Goal: Transaction & Acquisition: Download file/media

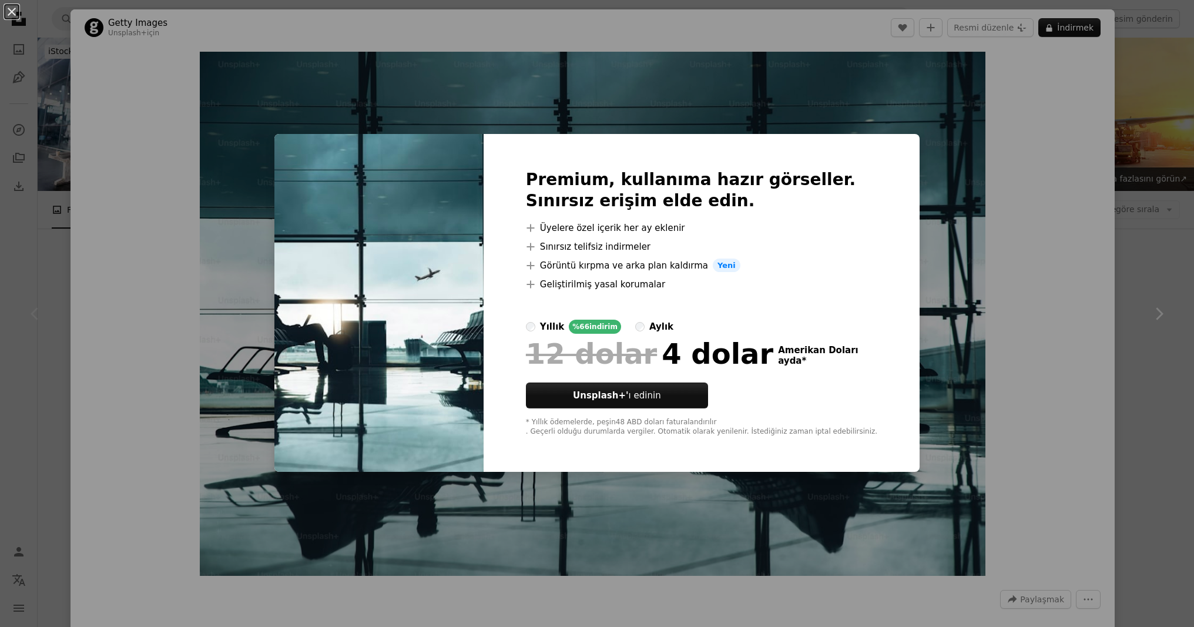
click at [997, 132] on div "An X shape Premium, kullanıma hazır görseller. Sınırsız erişim elde edin. A plu…" at bounding box center [597, 313] width 1194 height 627
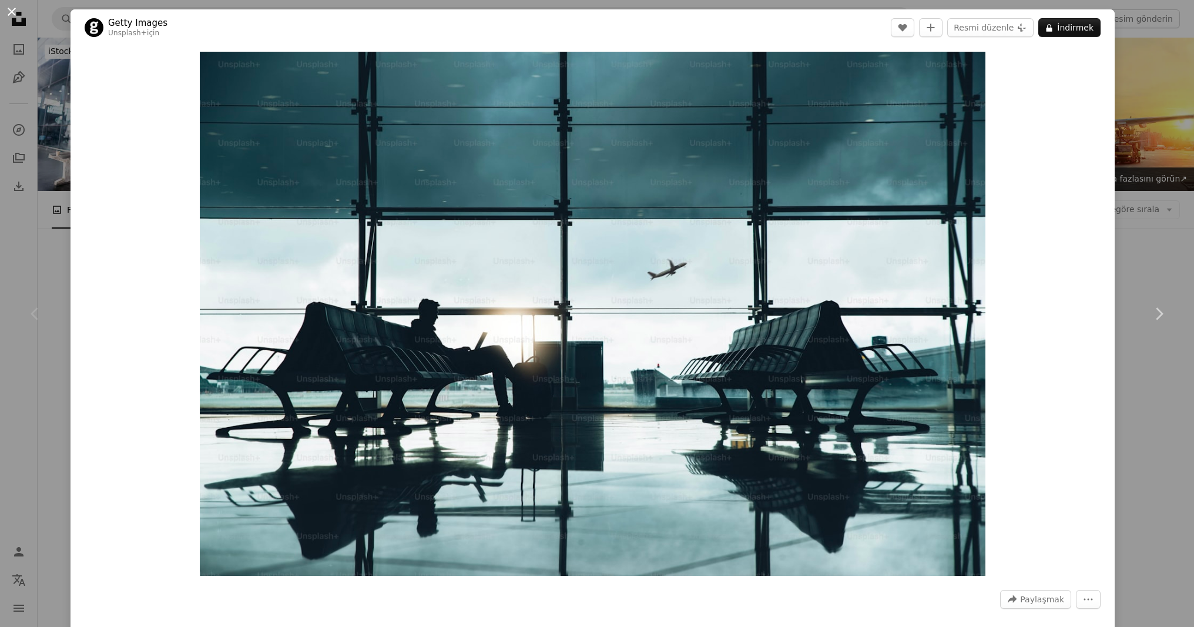
click at [6, 15] on button "An X shape" at bounding box center [12, 12] width 14 height 14
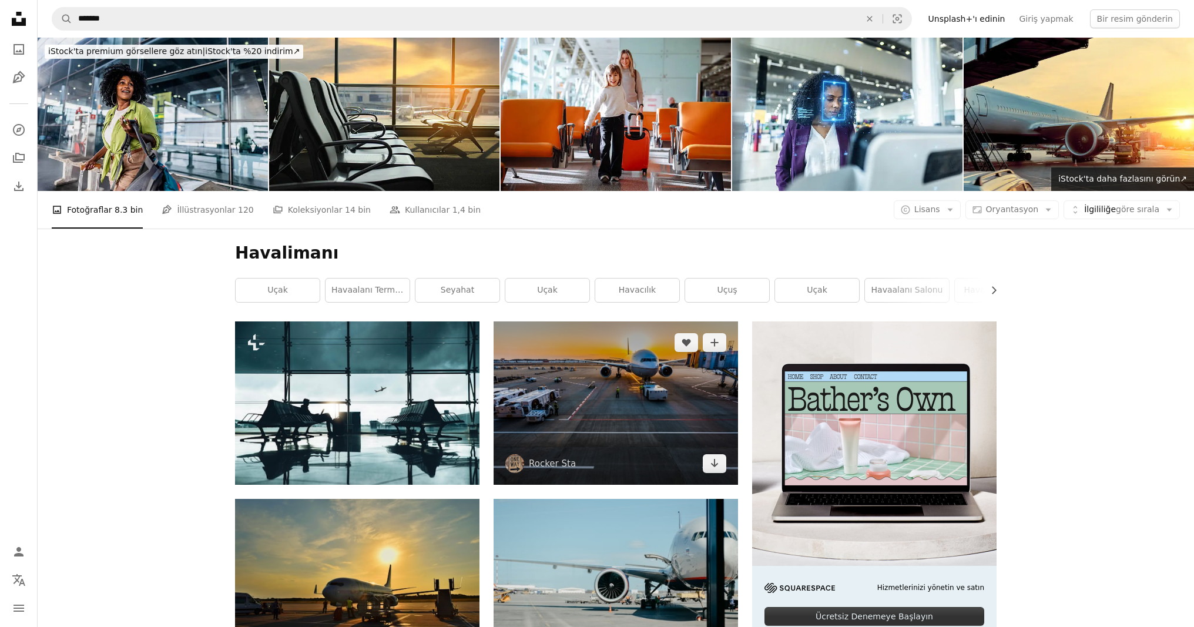
click at [646, 442] on img at bounding box center [616, 402] width 244 height 163
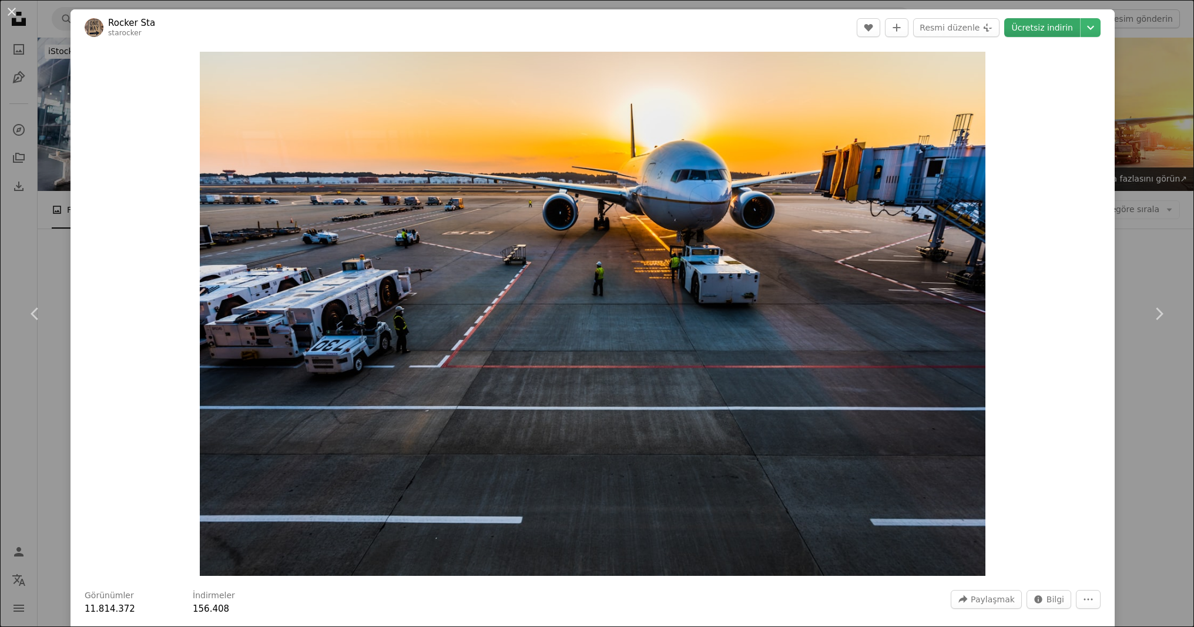
click at [1070, 29] on font "Ücretsiz indirin" at bounding box center [1042, 27] width 62 height 9
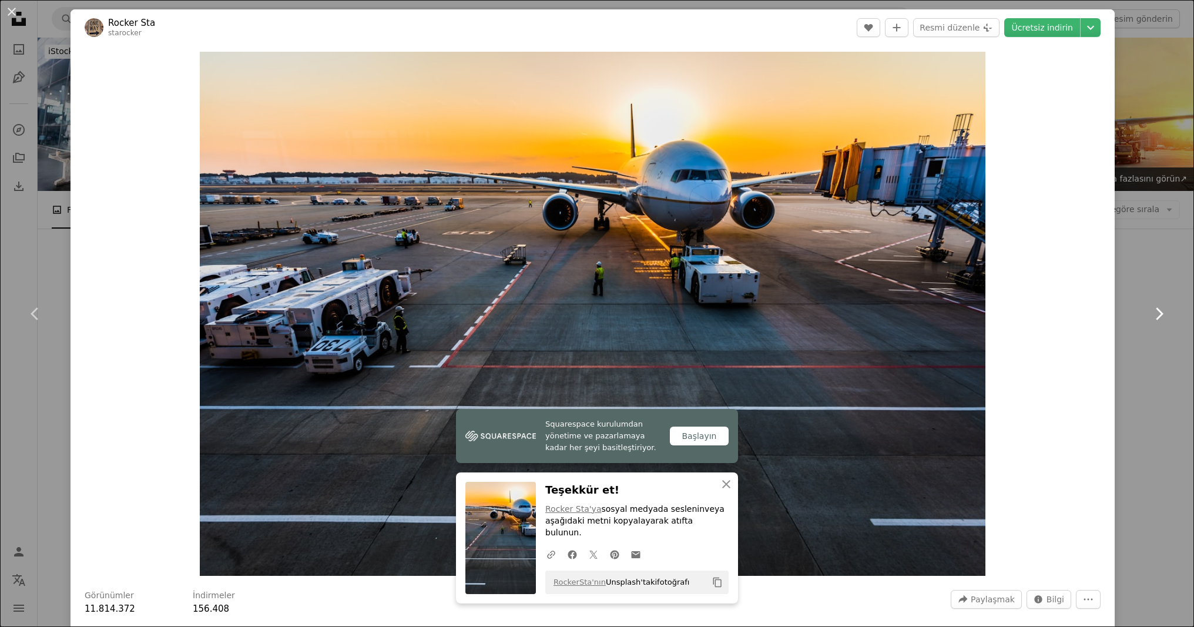
click at [1157, 292] on link "Chevron right" at bounding box center [1159, 313] width 71 height 113
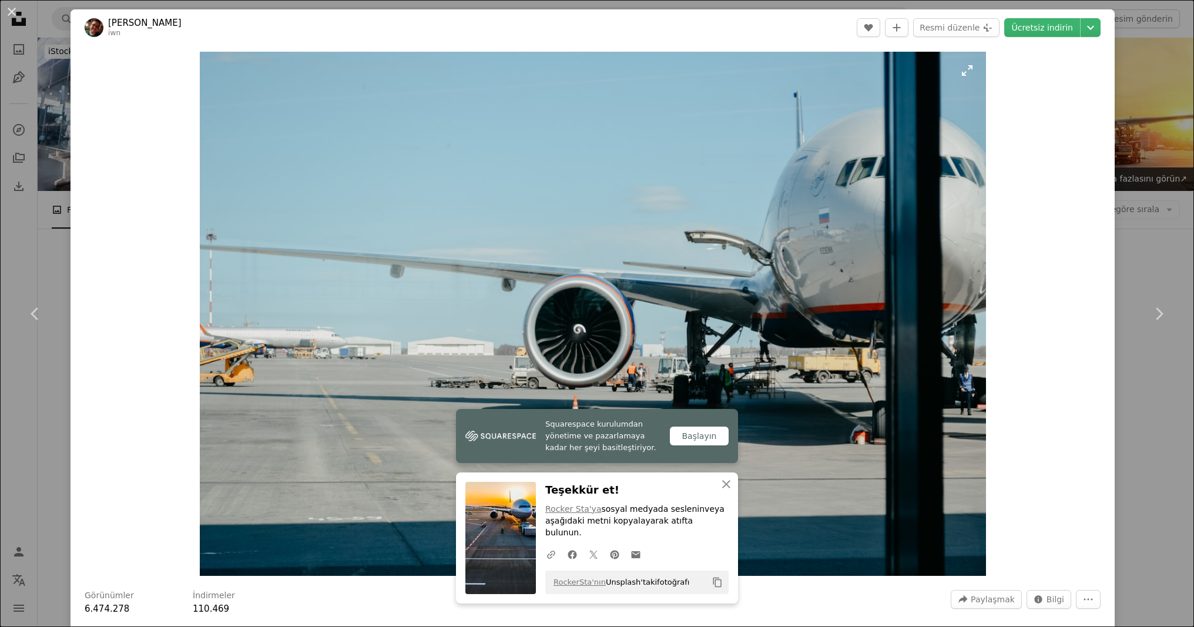
click at [986, 295] on img "Bu görüntüyü yakınlaştırın" at bounding box center [593, 314] width 786 height 524
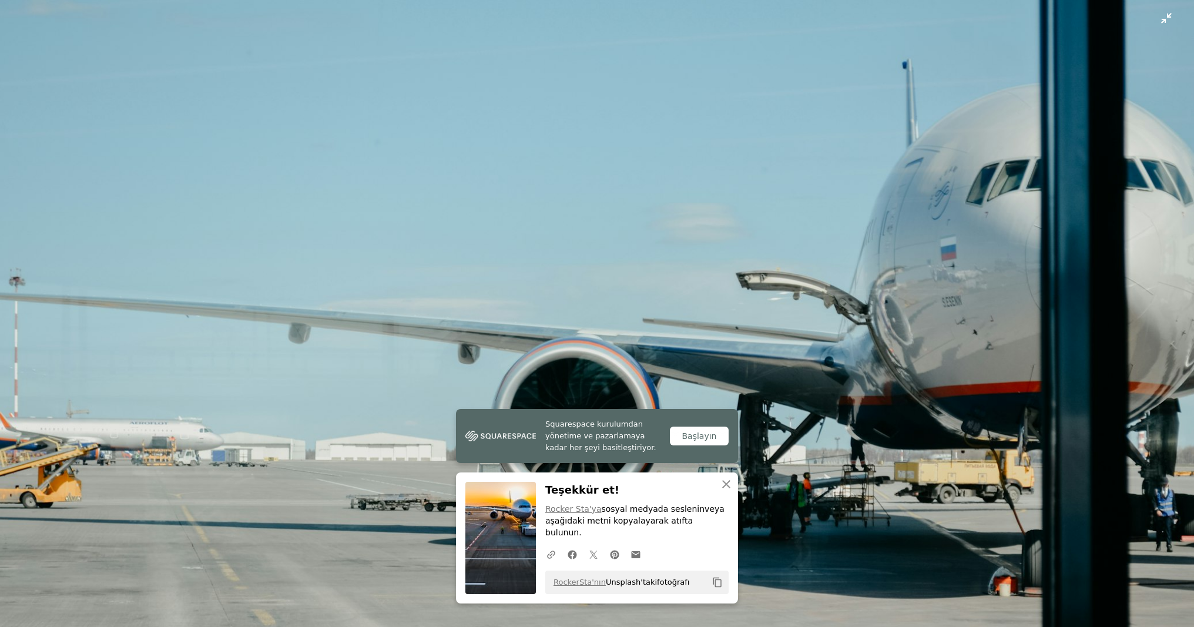
scroll to position [85, 0]
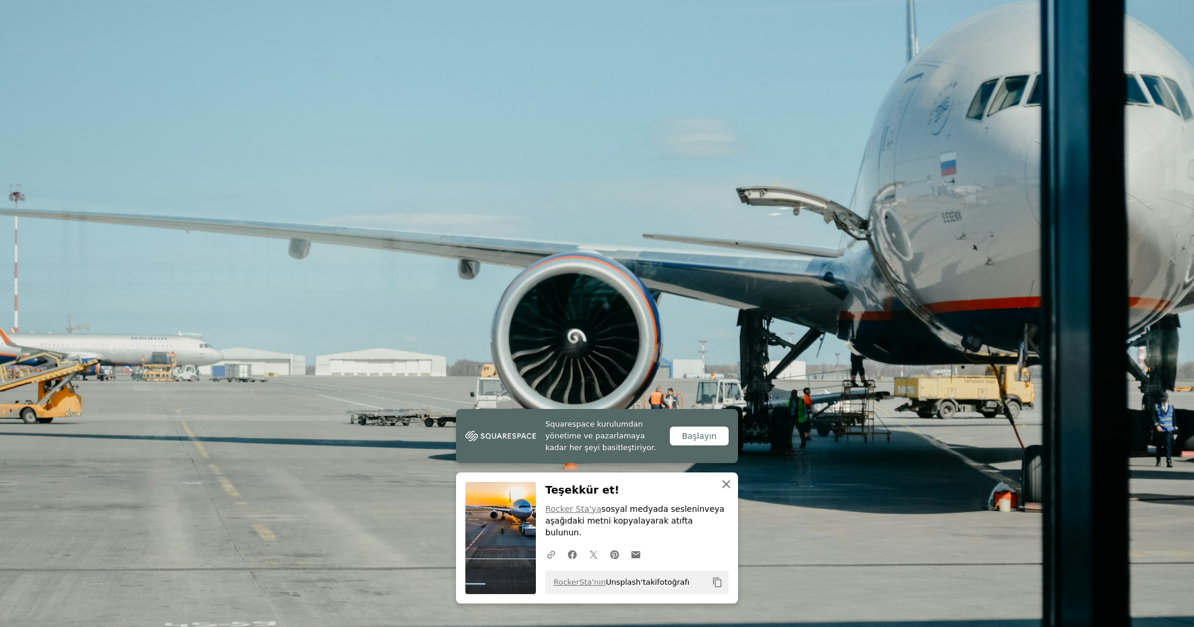
click at [725, 488] on icon "button" at bounding box center [726, 484] width 8 height 8
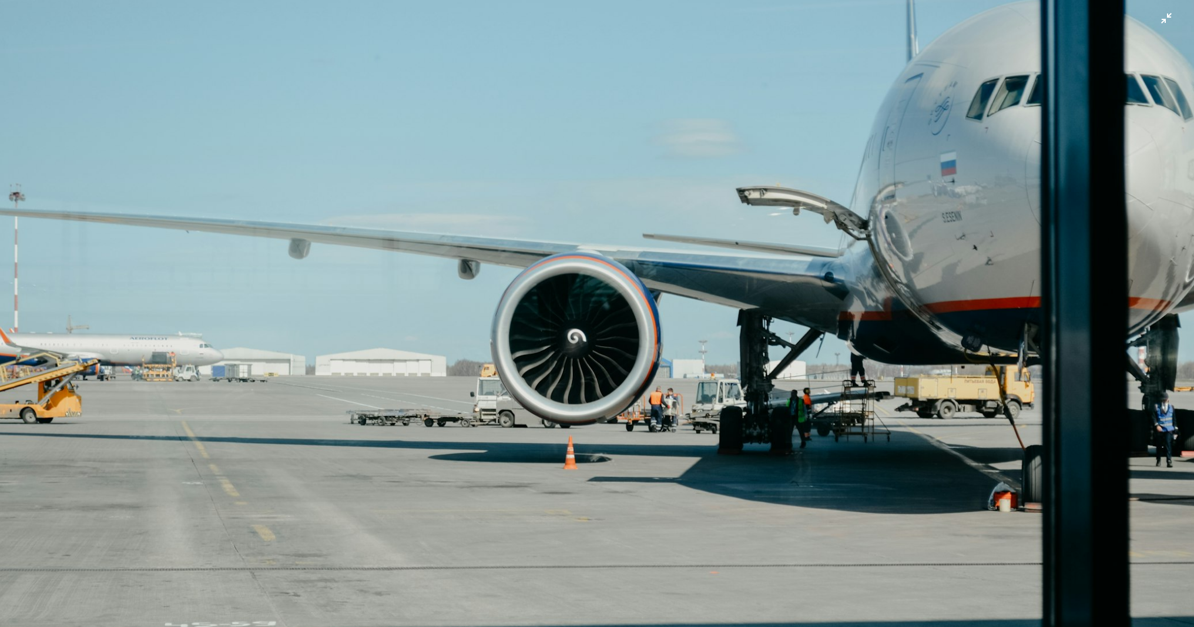
click at [1185, 265] on img "Zoom out on this image" at bounding box center [596, 313] width 1195 height 797
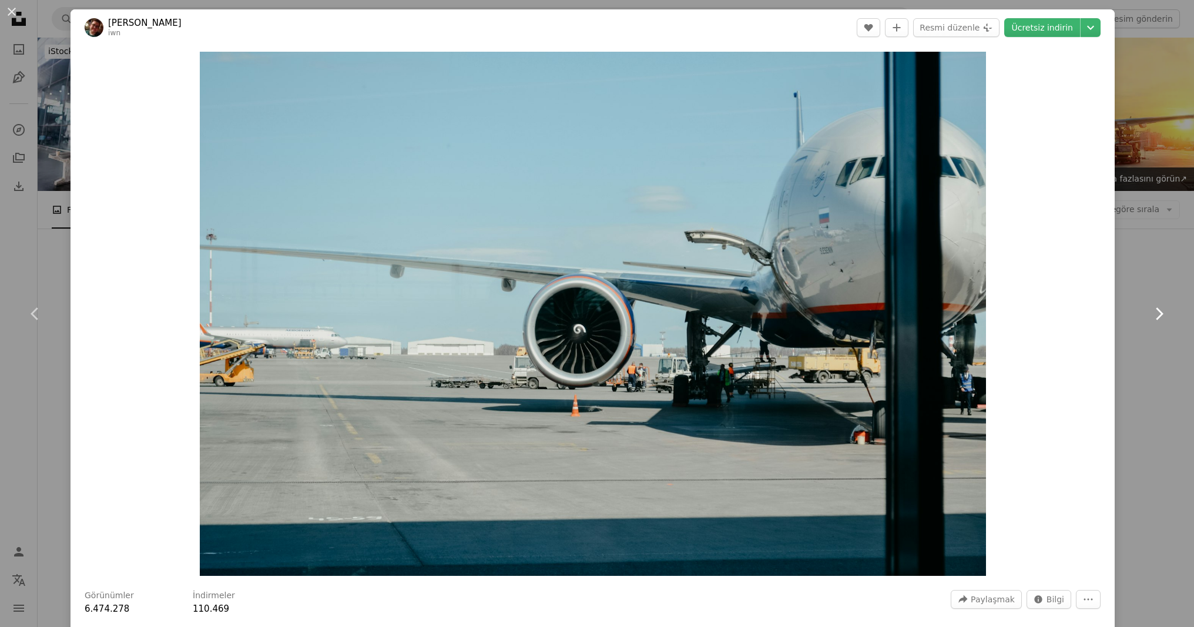
click at [1155, 326] on link "Chevron right" at bounding box center [1159, 313] width 71 height 113
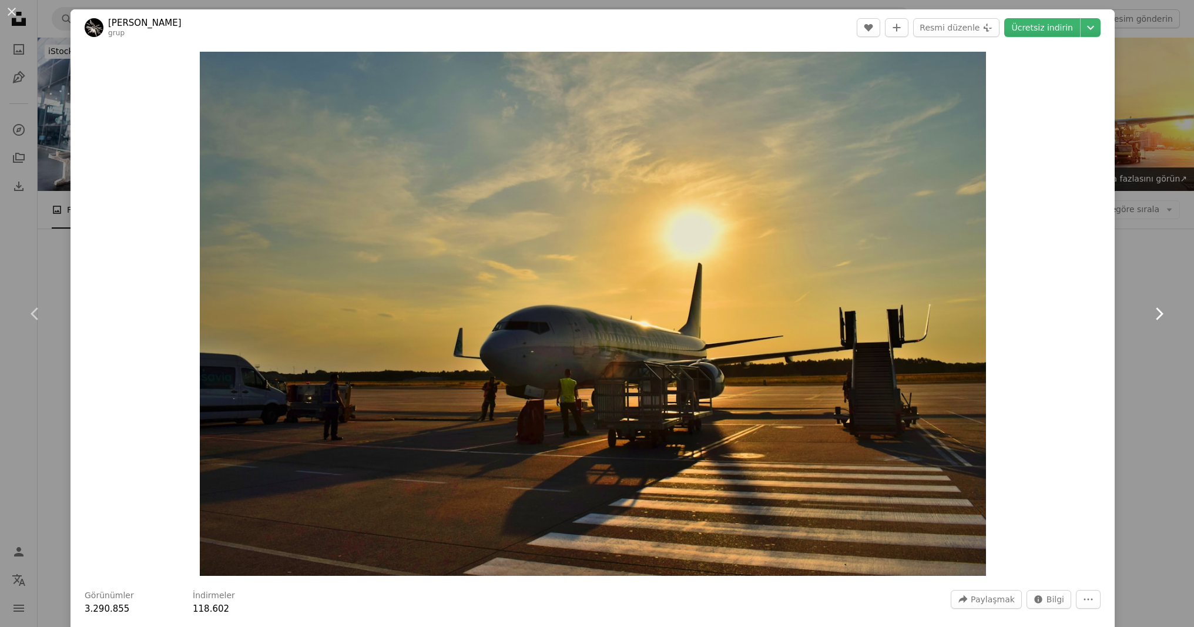
click at [1155, 326] on link "Chevron right" at bounding box center [1159, 313] width 71 height 113
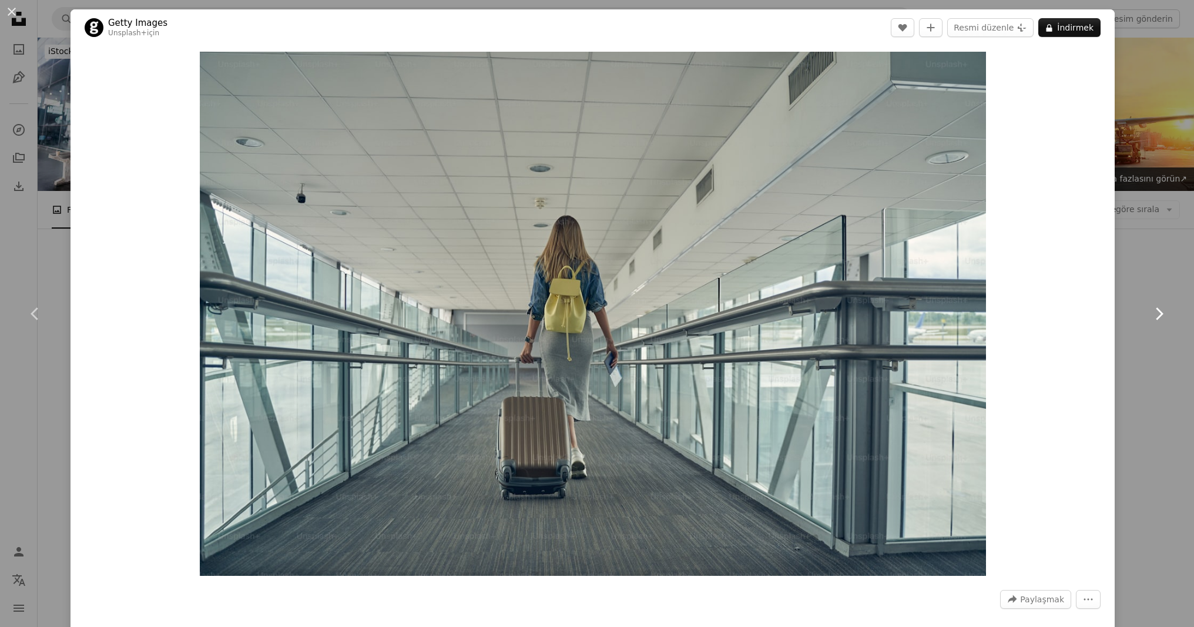
click at [1155, 326] on link "Chevron right" at bounding box center [1159, 313] width 71 height 113
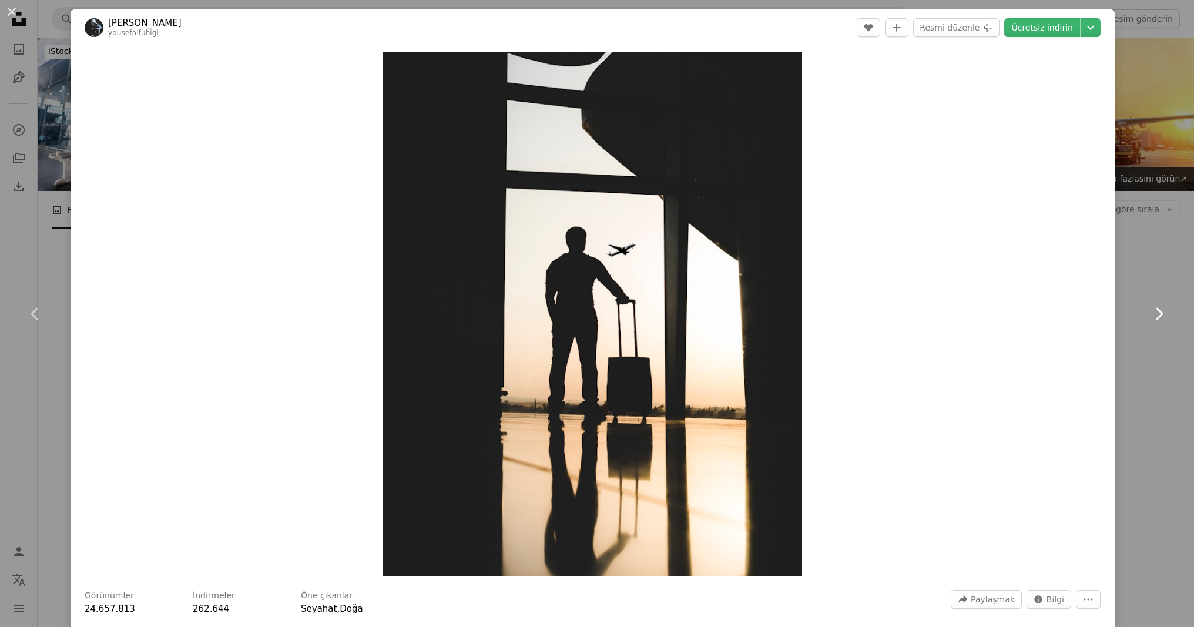
click at [1155, 326] on link "Chevron right" at bounding box center [1159, 313] width 71 height 113
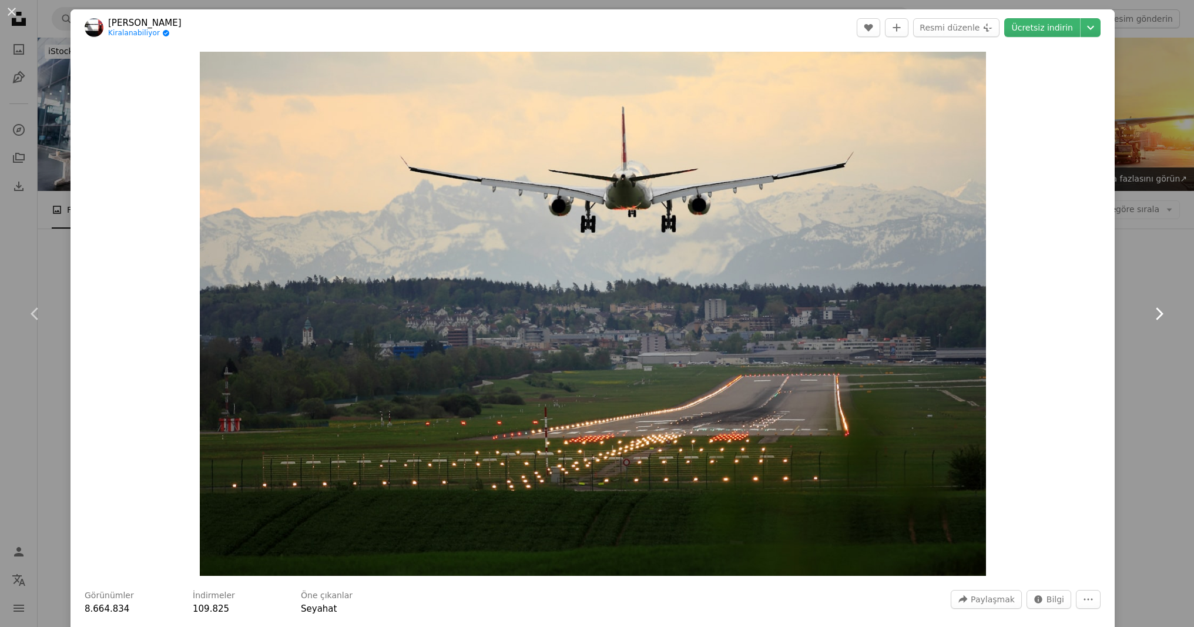
click at [1153, 323] on link "Chevron right" at bounding box center [1159, 313] width 71 height 113
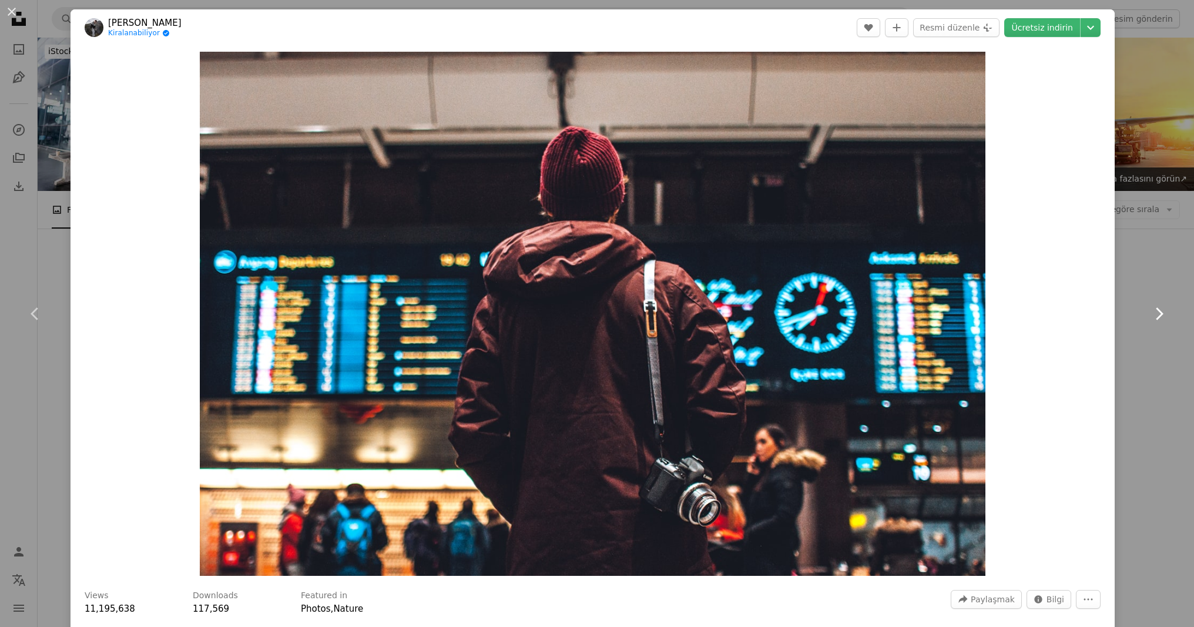
click at [1153, 323] on link "Chevron right" at bounding box center [1159, 313] width 71 height 113
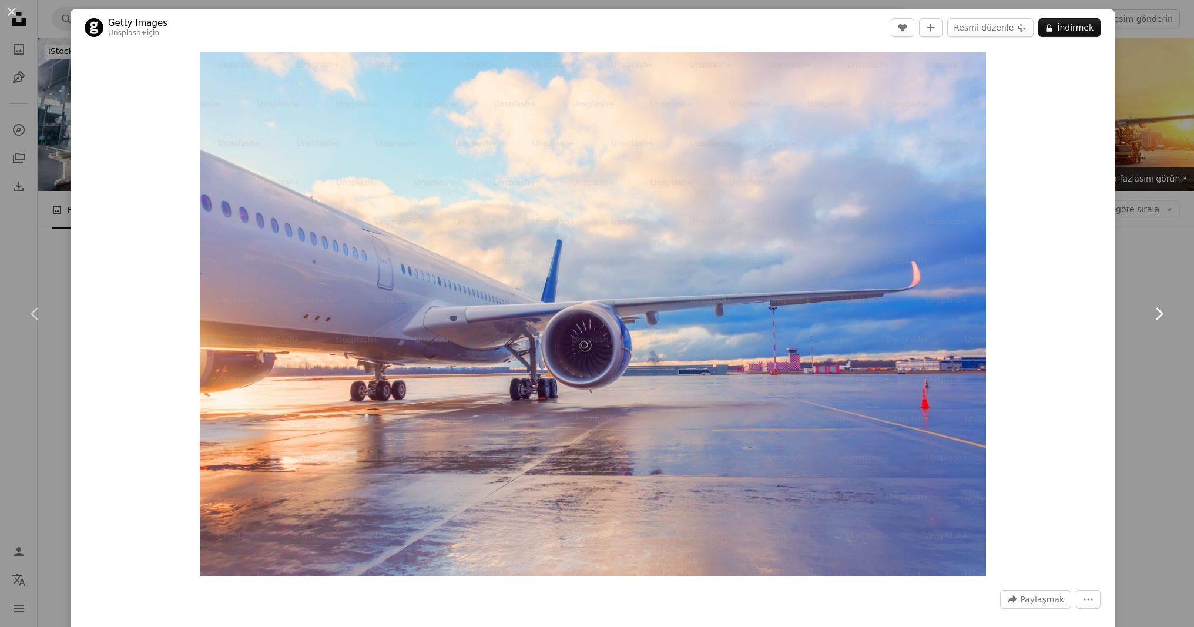
click at [1153, 323] on link "Chevron right" at bounding box center [1159, 313] width 71 height 113
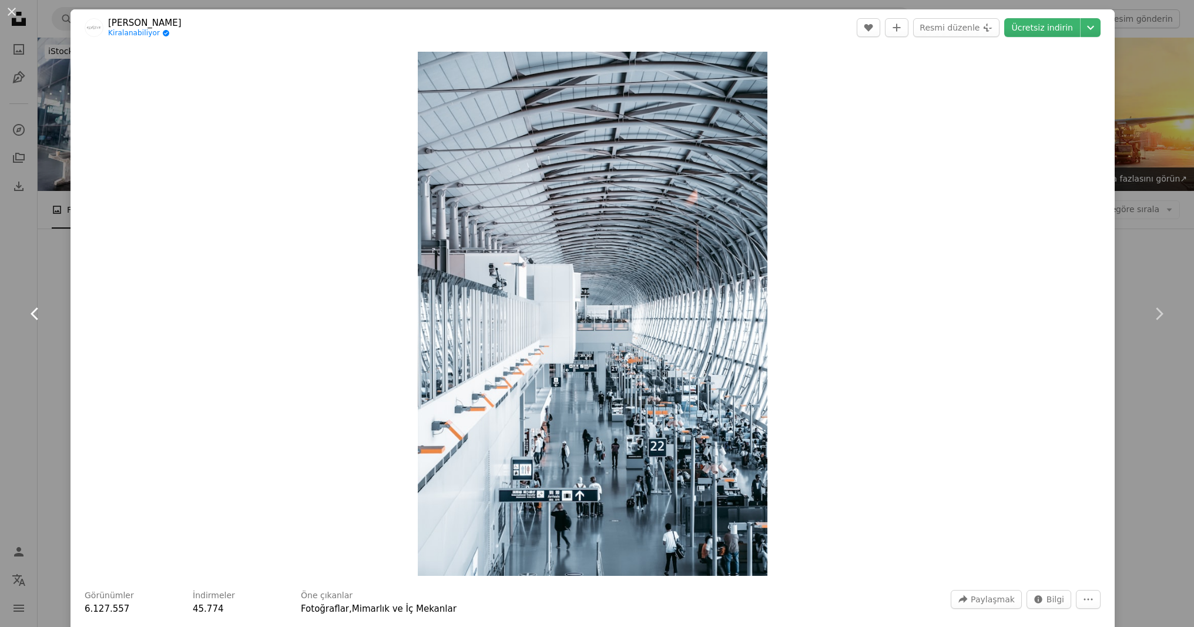
click at [26, 347] on link "Chevron left" at bounding box center [35, 313] width 71 height 113
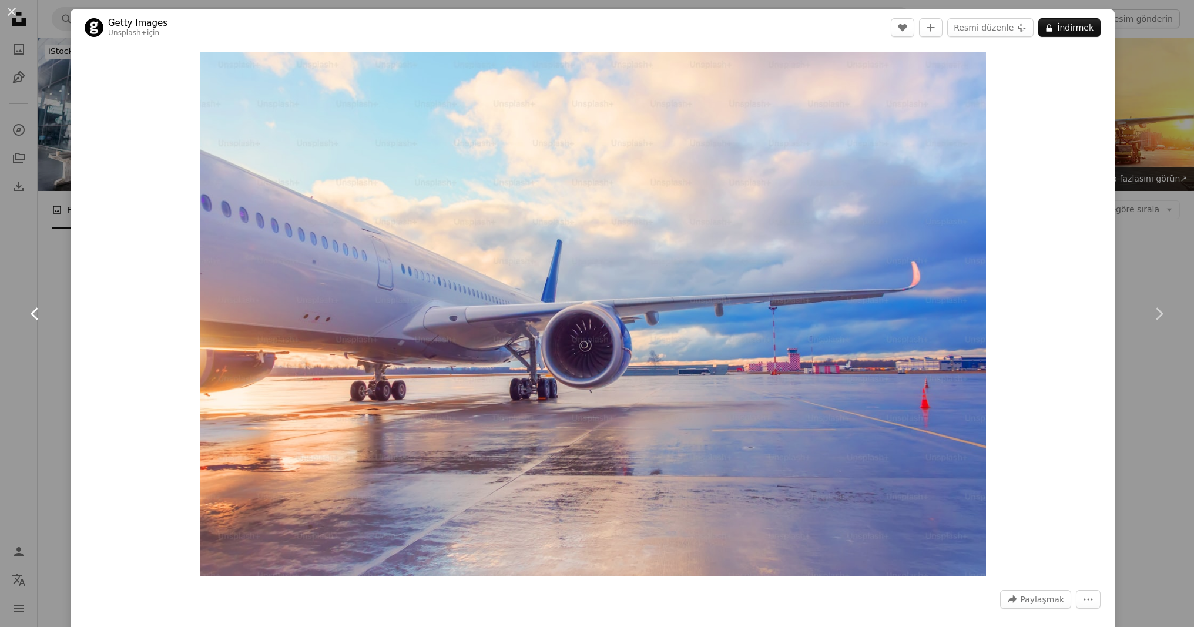
click at [25, 347] on link "Chevron left" at bounding box center [35, 313] width 71 height 113
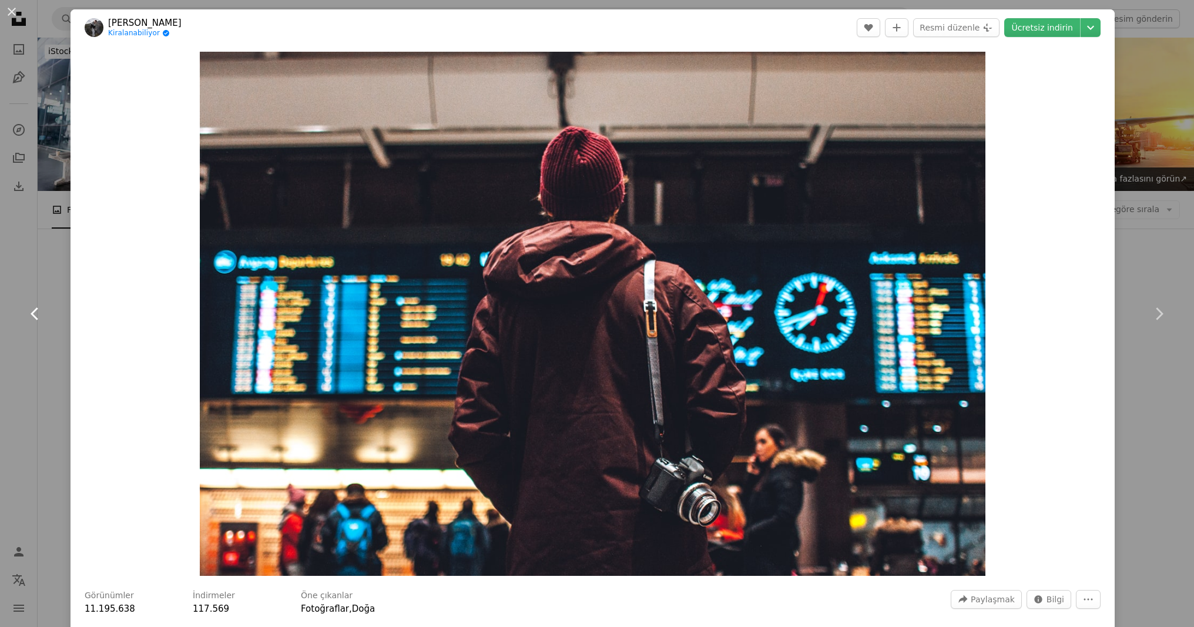
click at [25, 347] on link "Chevron left" at bounding box center [35, 313] width 71 height 113
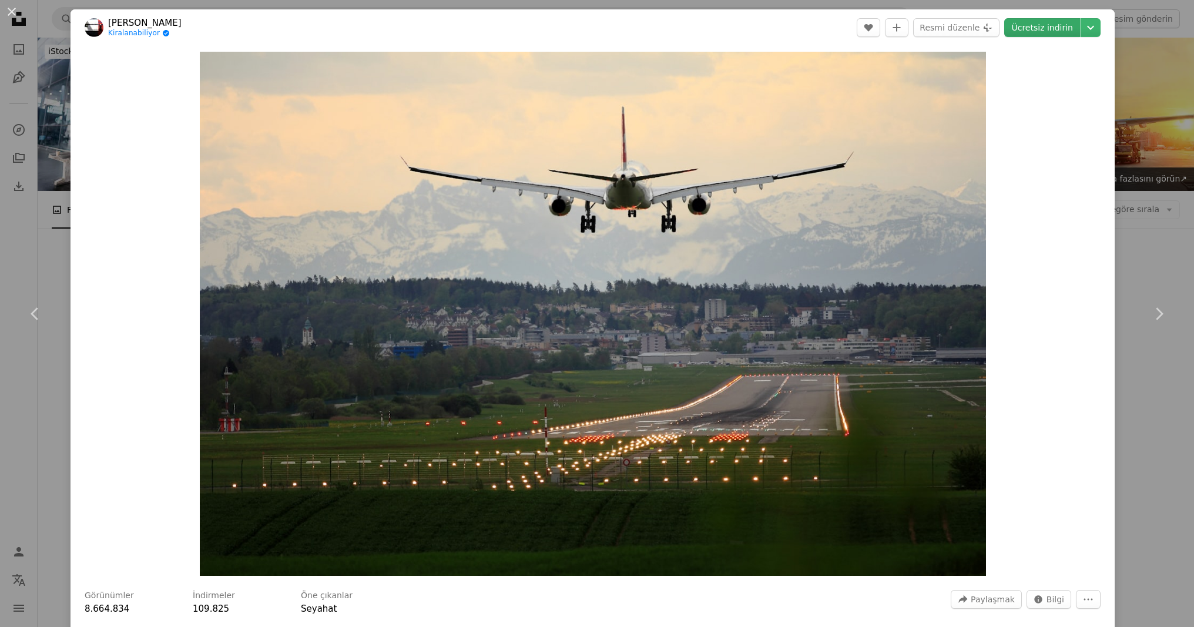
click at [1067, 32] on font "Ücretsiz indirin" at bounding box center [1042, 27] width 62 height 9
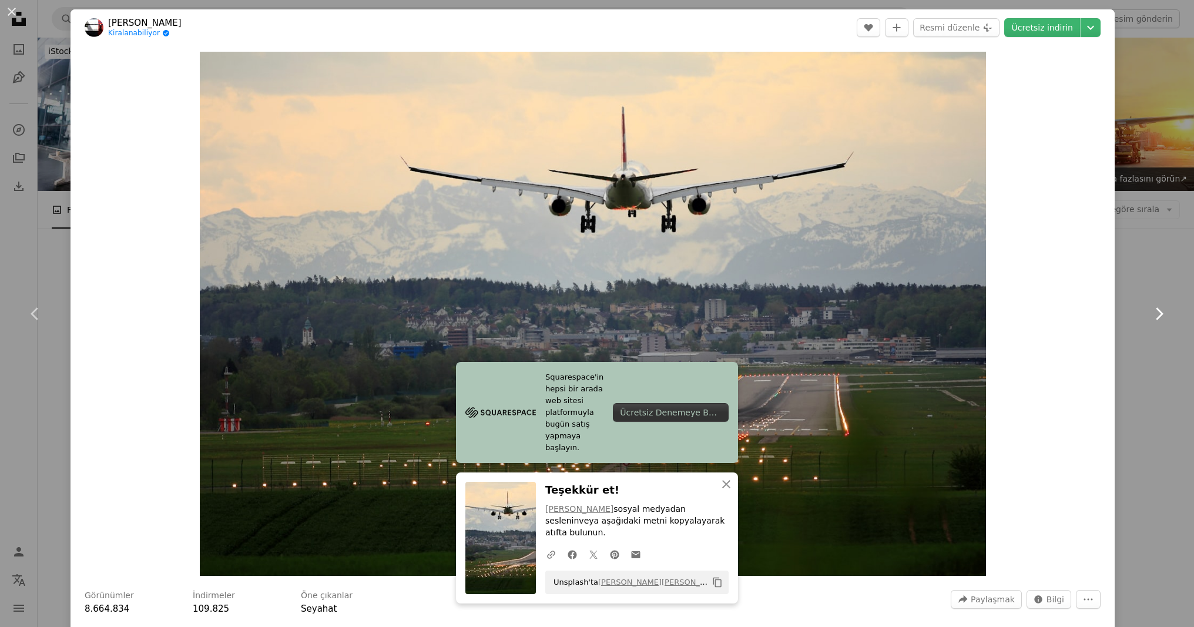
click at [1150, 320] on icon "Chevron right" at bounding box center [1159, 313] width 19 height 19
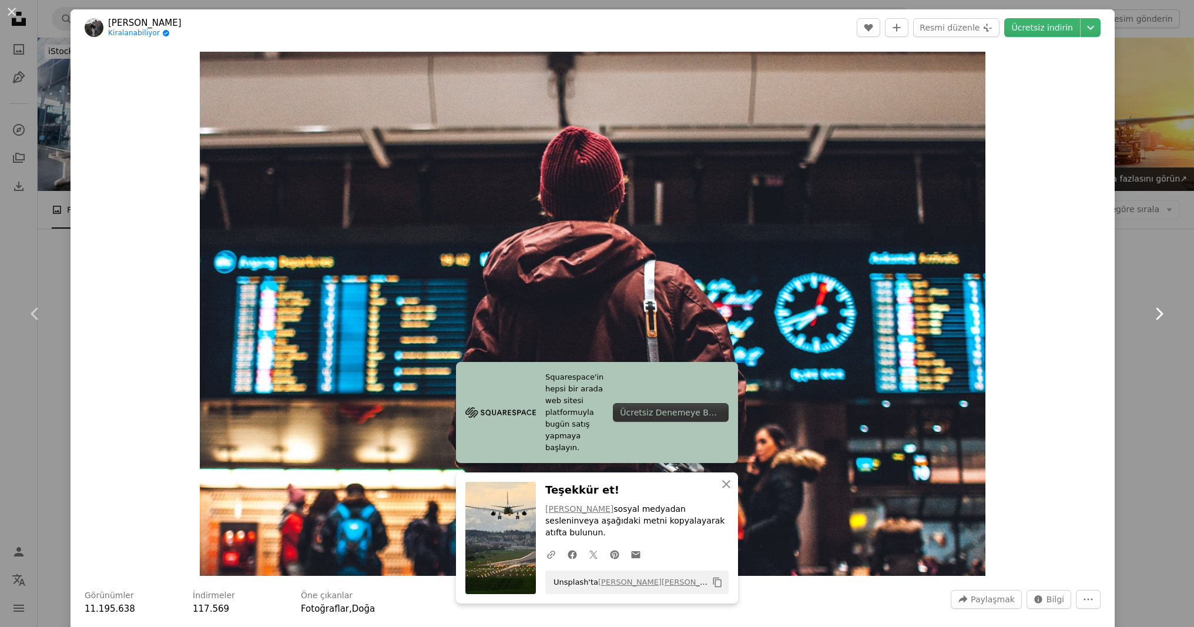
click at [1150, 320] on icon "Chevron right" at bounding box center [1159, 313] width 19 height 19
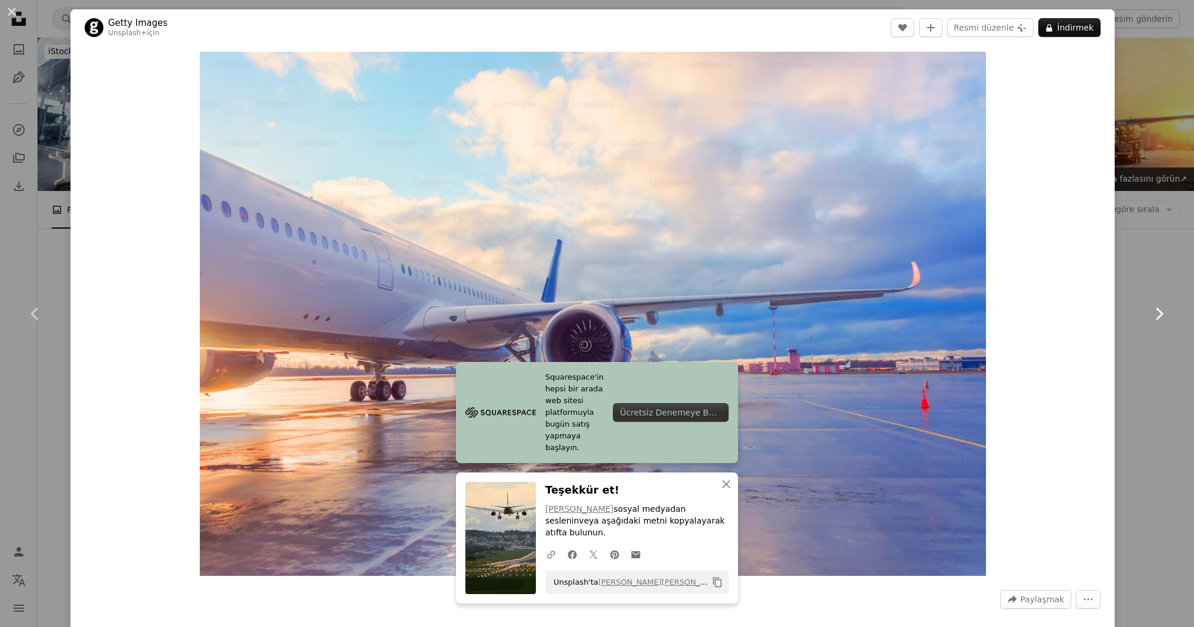
click at [1150, 320] on icon "Chevron right" at bounding box center [1159, 313] width 19 height 19
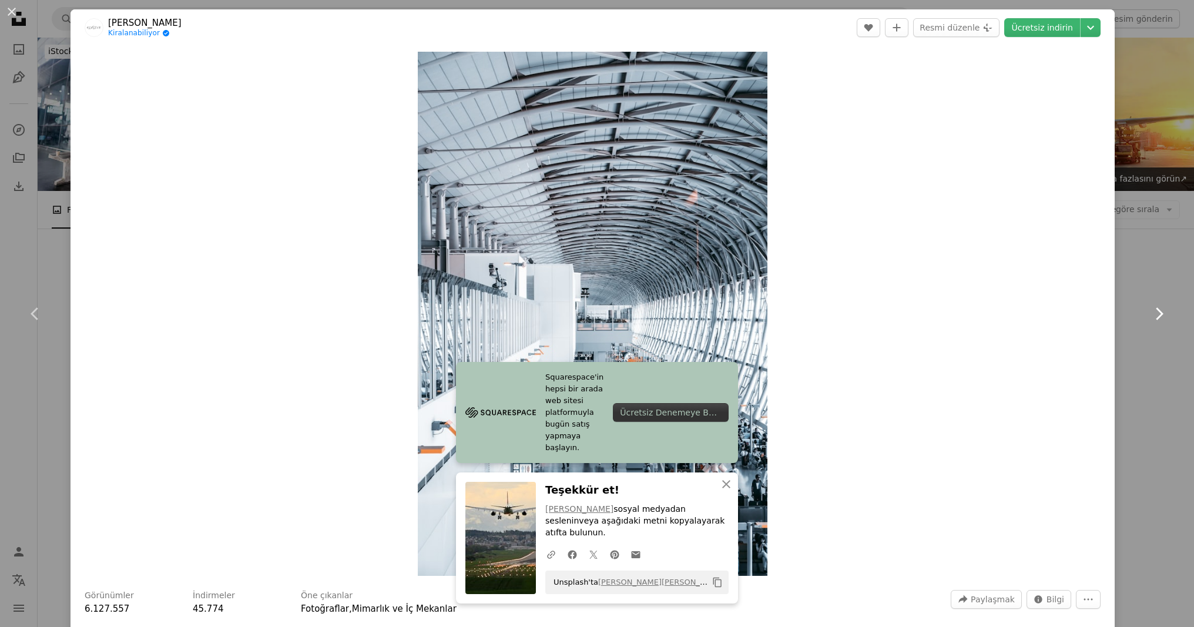
click at [1150, 320] on icon "Chevron right" at bounding box center [1159, 313] width 19 height 19
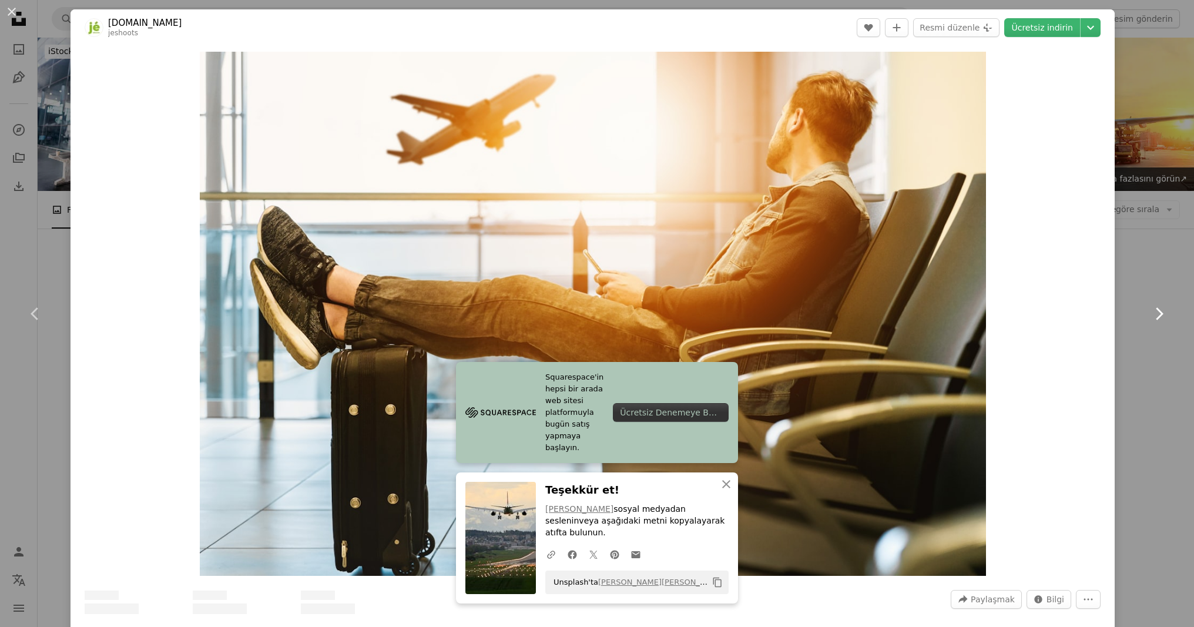
click at [1150, 320] on icon "Chevron right" at bounding box center [1159, 313] width 19 height 19
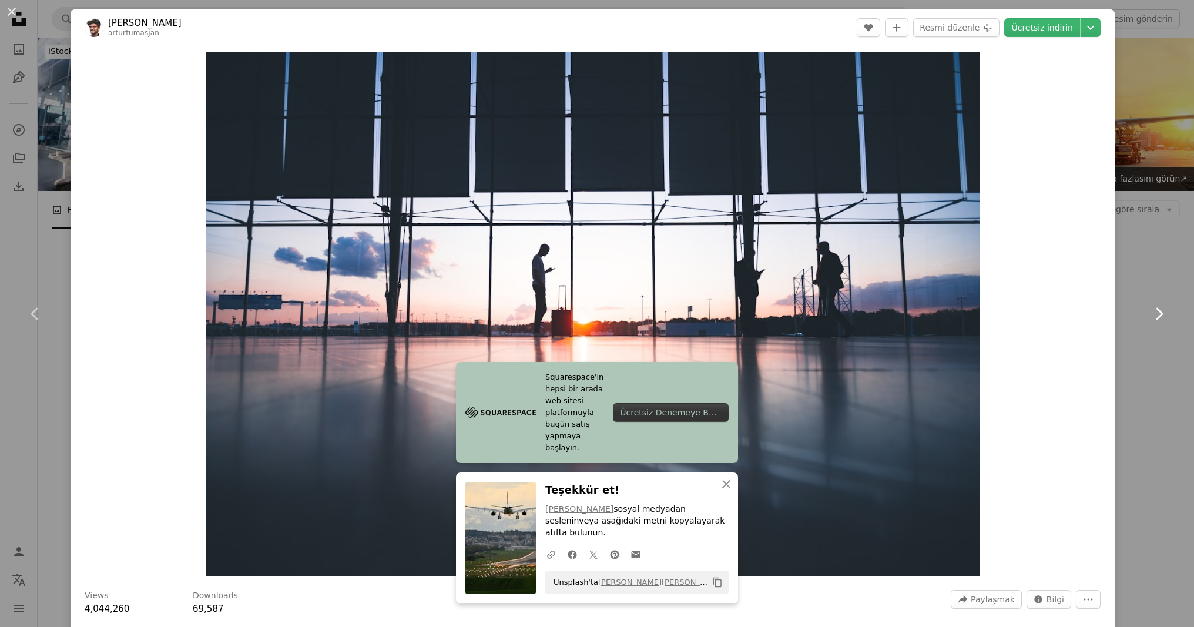
click at [1150, 320] on icon "Chevron right" at bounding box center [1159, 313] width 19 height 19
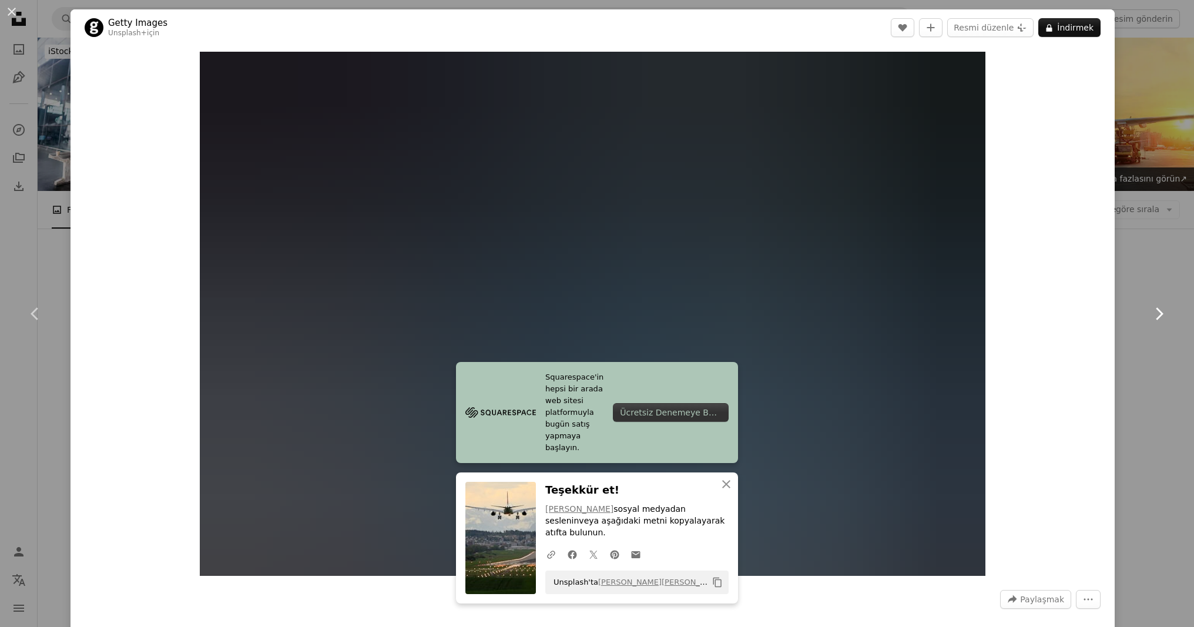
click at [1150, 320] on icon "Chevron right" at bounding box center [1159, 313] width 19 height 19
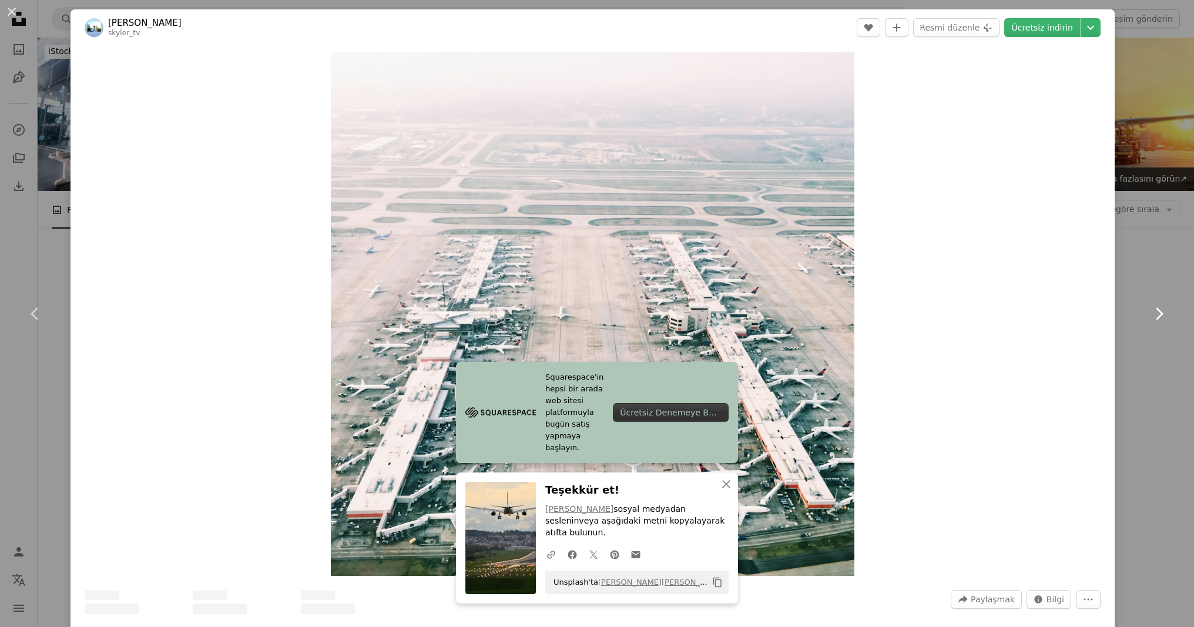
click at [1150, 320] on icon "Chevron right" at bounding box center [1159, 313] width 19 height 19
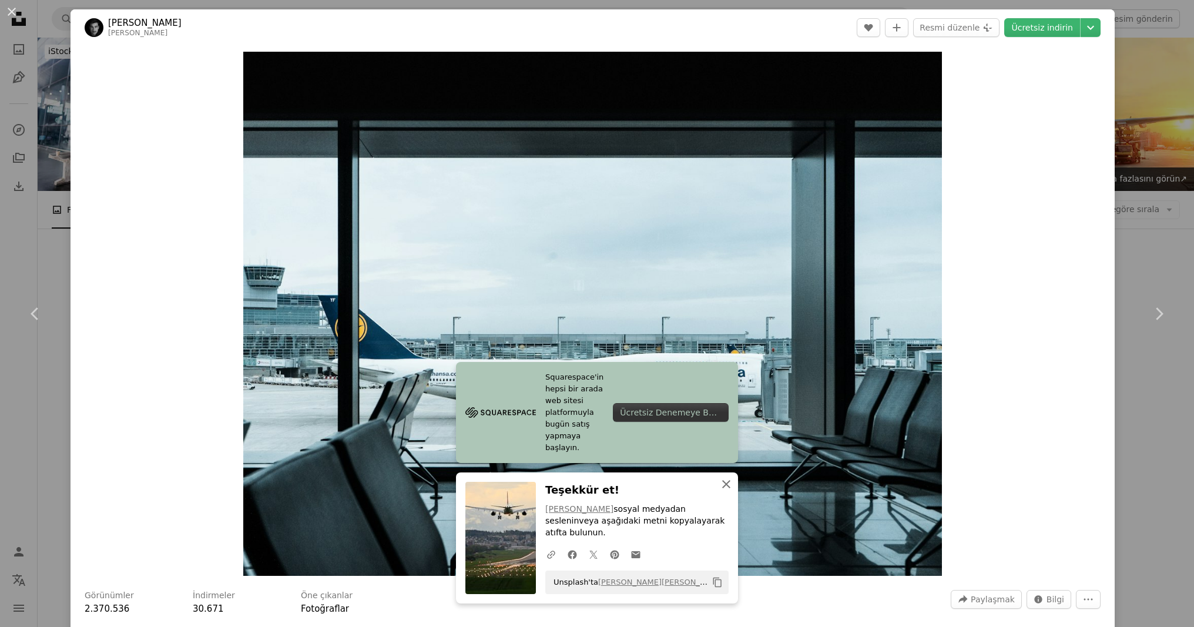
click at [732, 491] on icon "An X shape" at bounding box center [726, 484] width 14 height 14
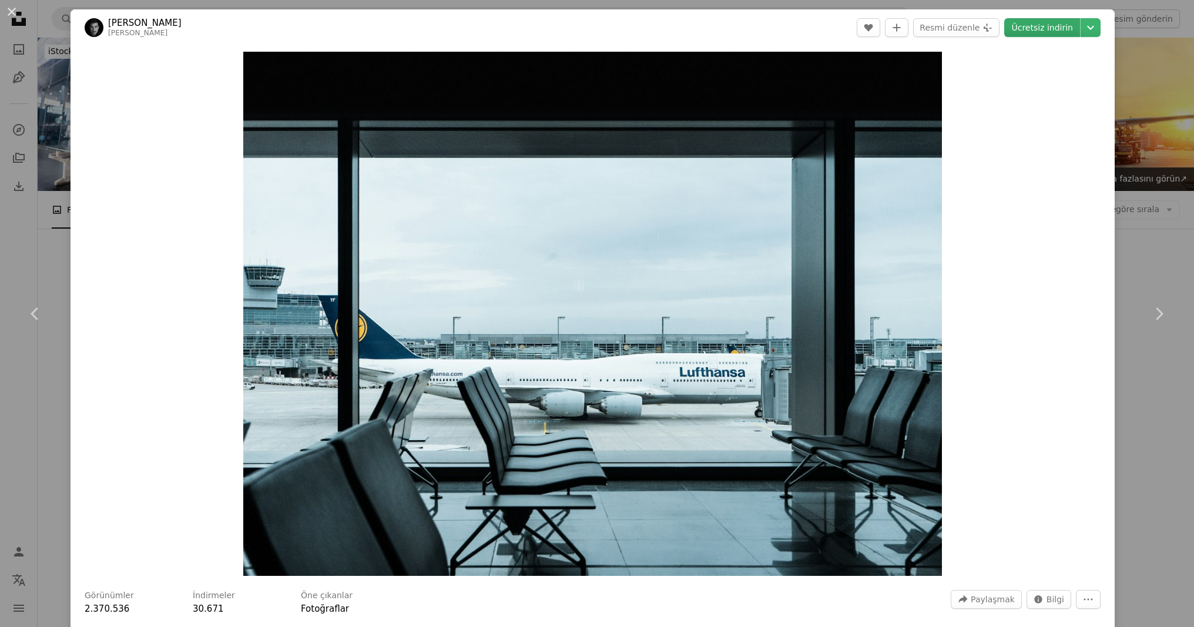
click at [1073, 31] on font "Ücretsiz indirin" at bounding box center [1042, 27] width 62 height 9
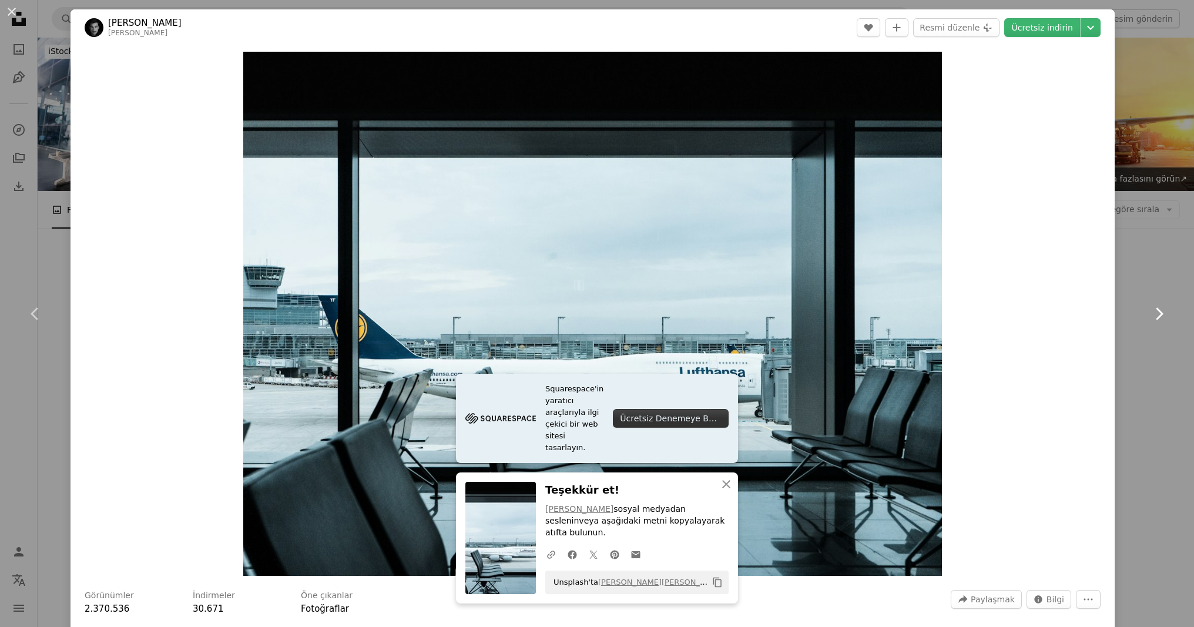
click at [1139, 308] on link "Chevron right" at bounding box center [1159, 313] width 71 height 113
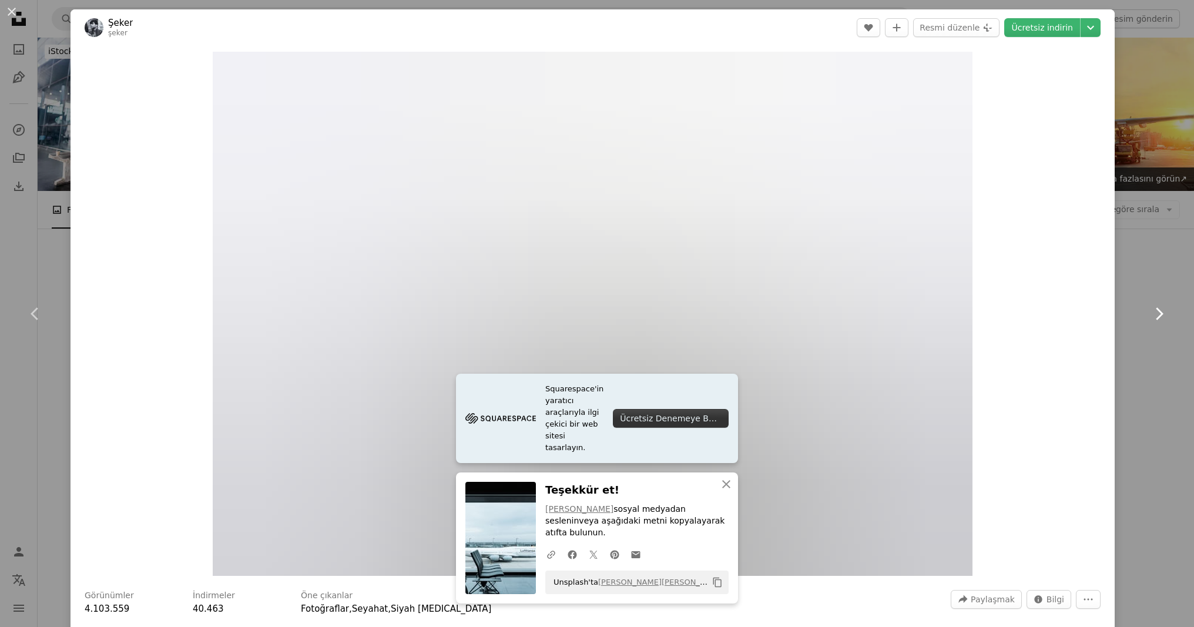
click at [1164, 312] on icon "Chevron right" at bounding box center [1159, 313] width 19 height 19
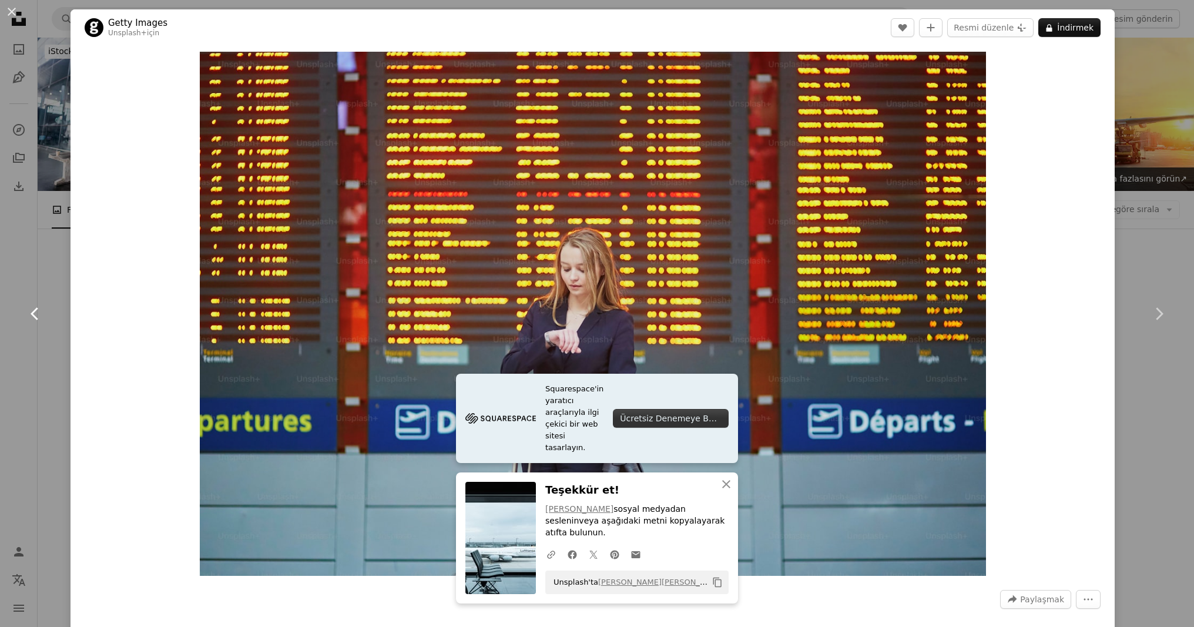
click at [41, 319] on icon "Chevron left" at bounding box center [35, 313] width 19 height 19
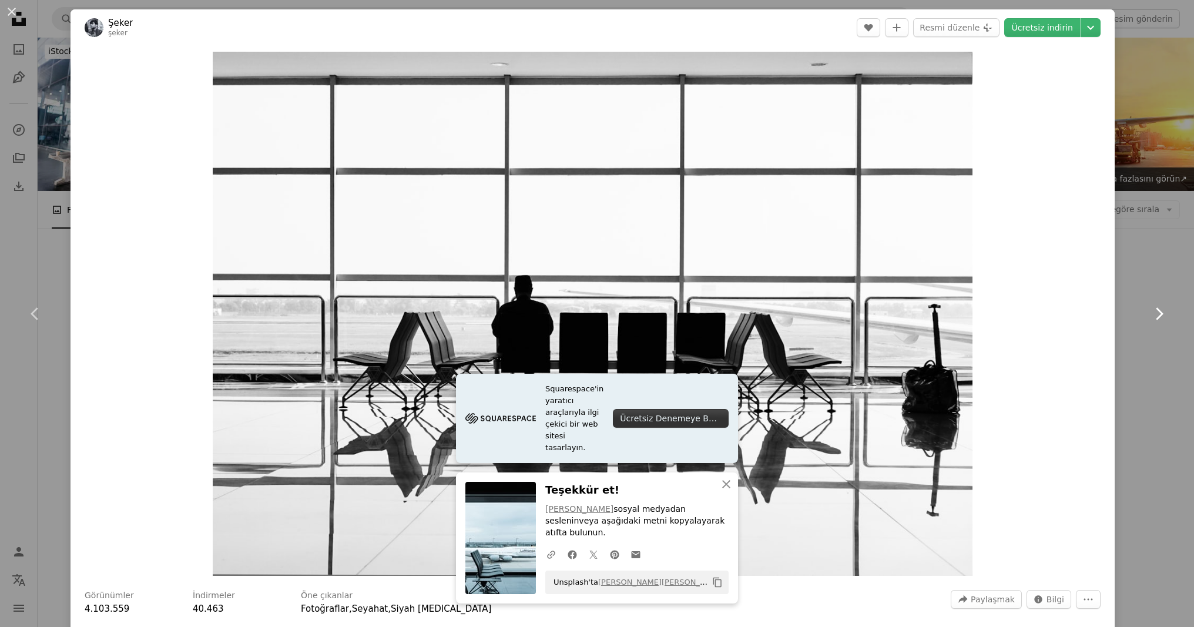
click at [1148, 309] on link "Chevron right" at bounding box center [1159, 313] width 71 height 113
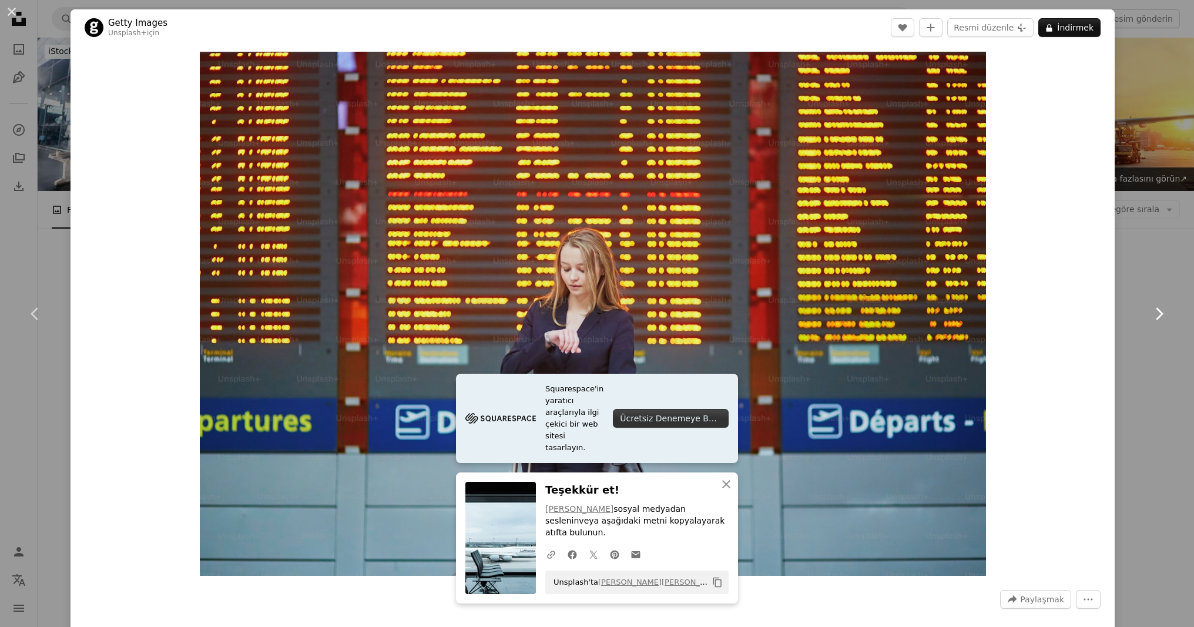
click at [1155, 313] on icon "Chevron right" at bounding box center [1159, 313] width 19 height 19
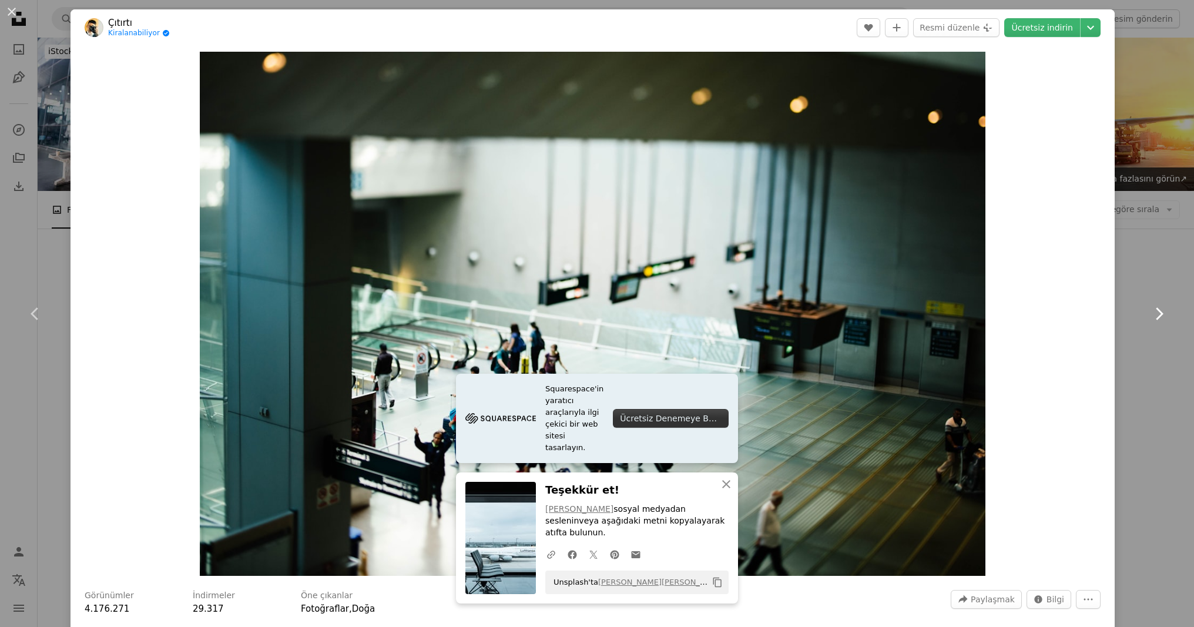
click at [1155, 313] on icon "Chevron right" at bounding box center [1159, 313] width 19 height 19
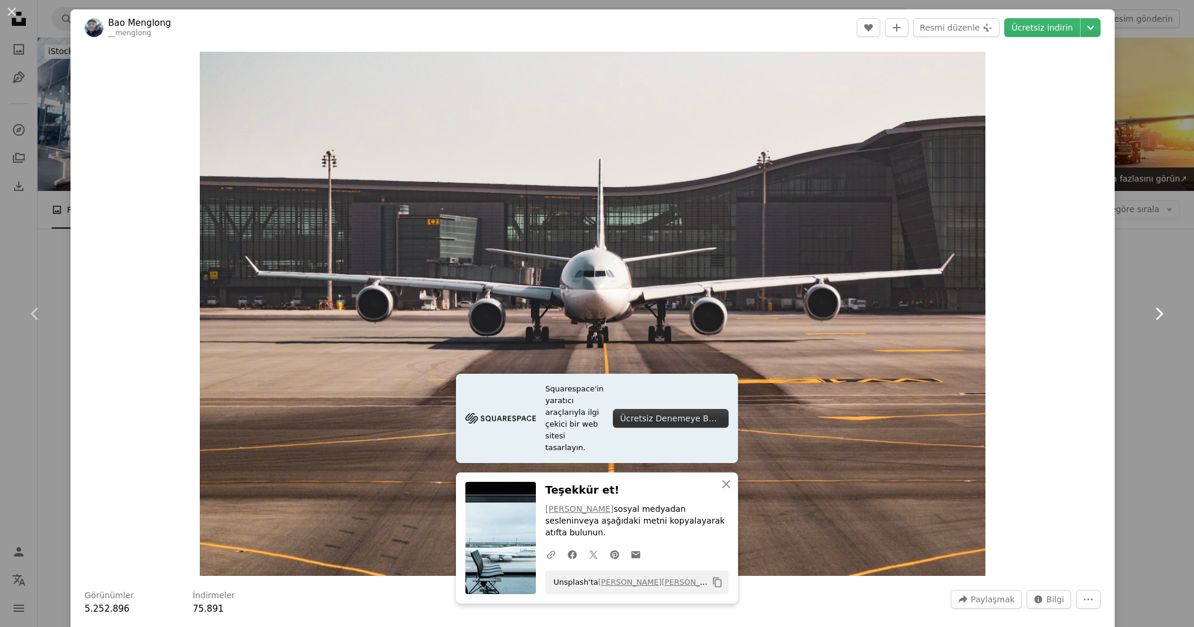
click at [1155, 313] on icon "Chevron right" at bounding box center [1159, 313] width 19 height 19
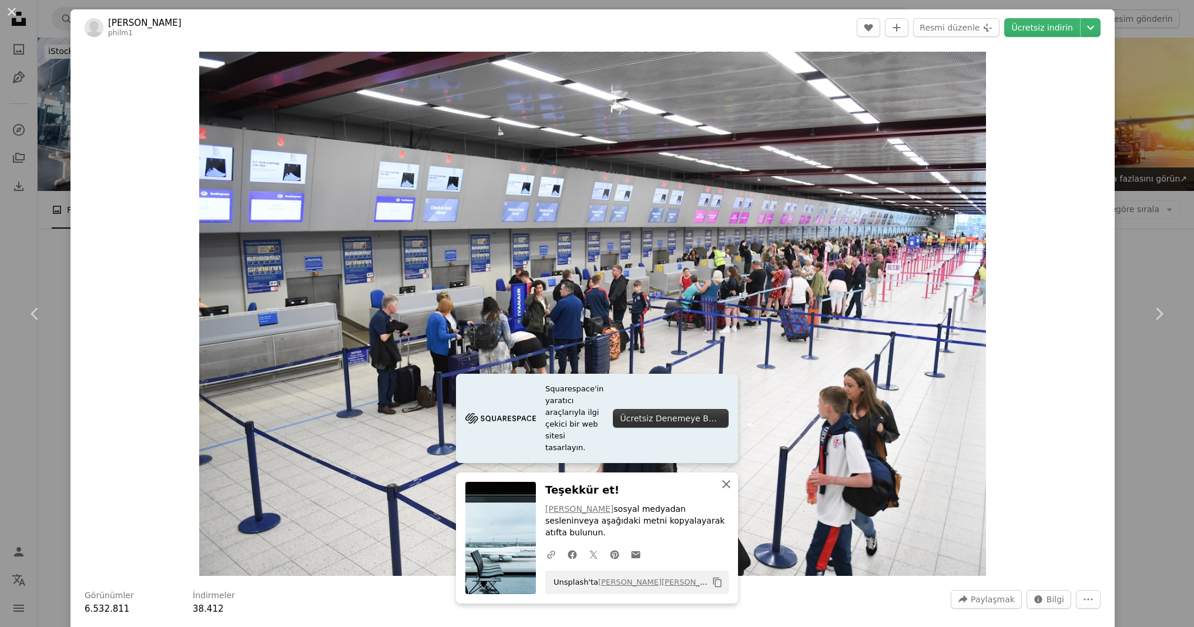
click at [725, 491] on icon "An X shape" at bounding box center [726, 484] width 14 height 14
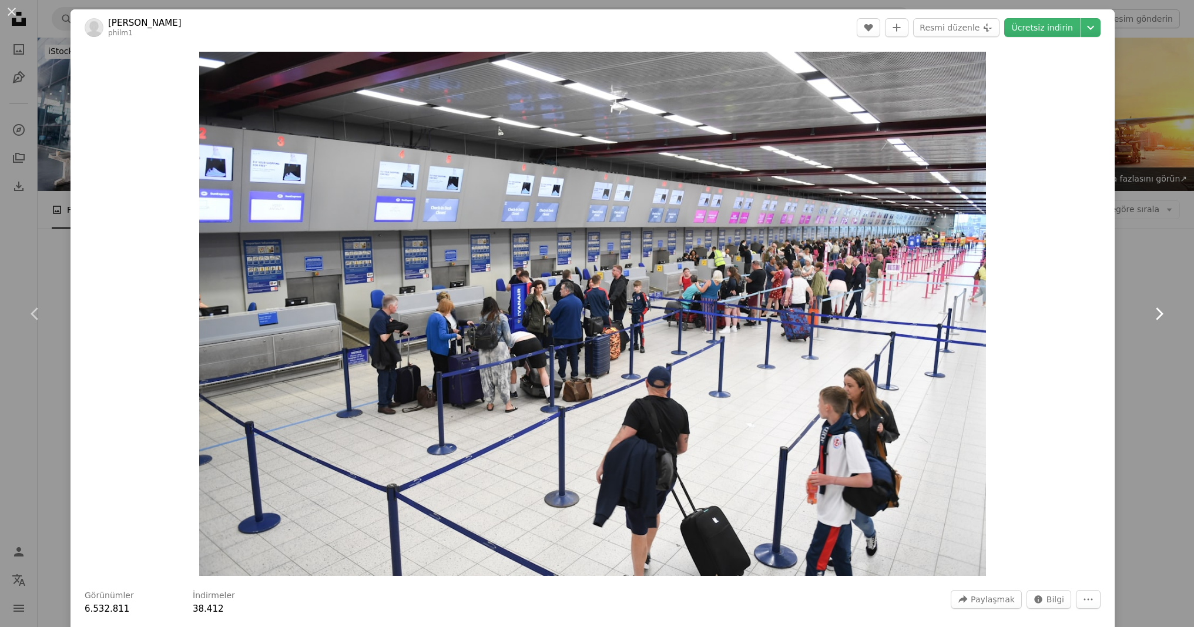
click at [1160, 303] on link "Chevron right" at bounding box center [1159, 313] width 71 height 113
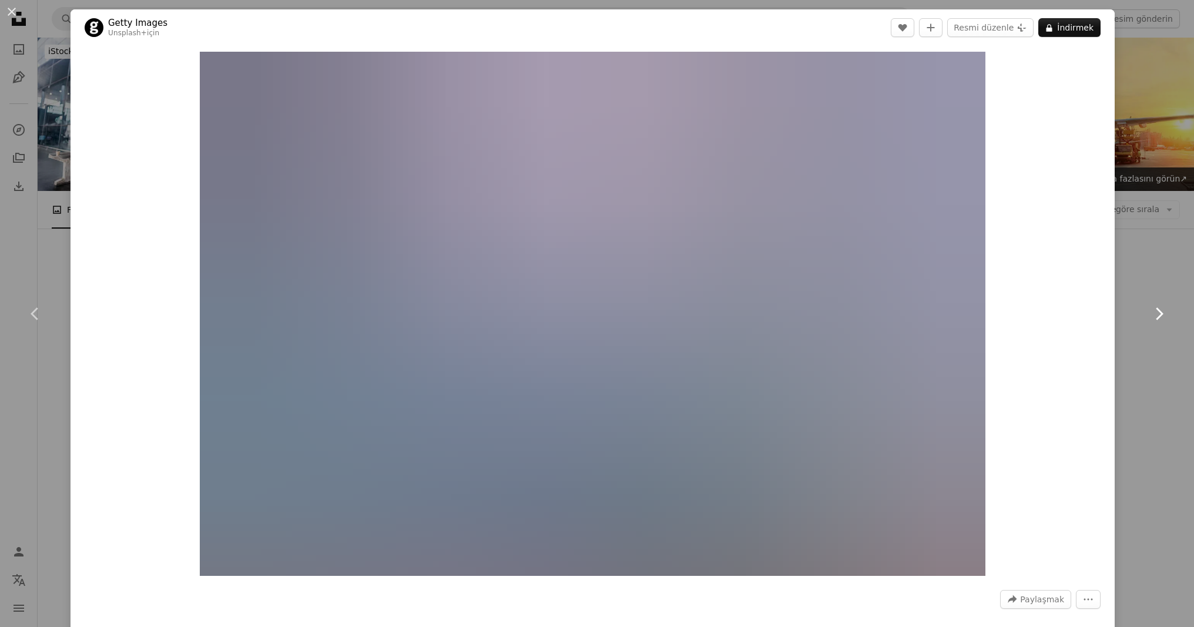
click at [1160, 303] on link "Chevron right" at bounding box center [1159, 313] width 71 height 113
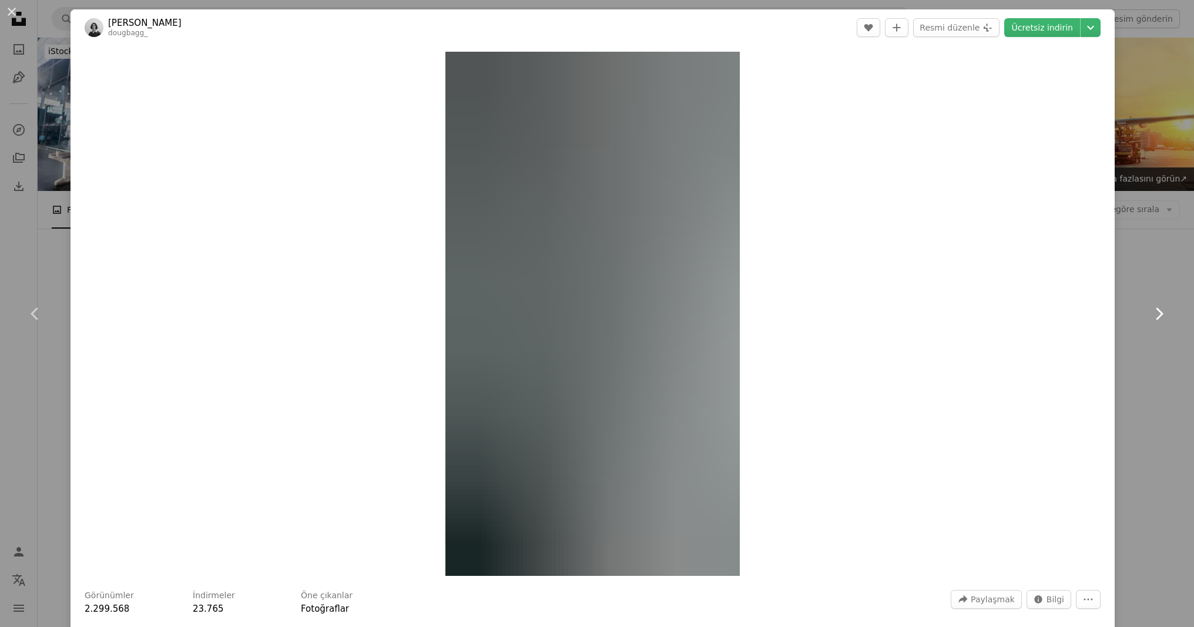
click at [1160, 303] on link "Chevron right" at bounding box center [1159, 313] width 71 height 113
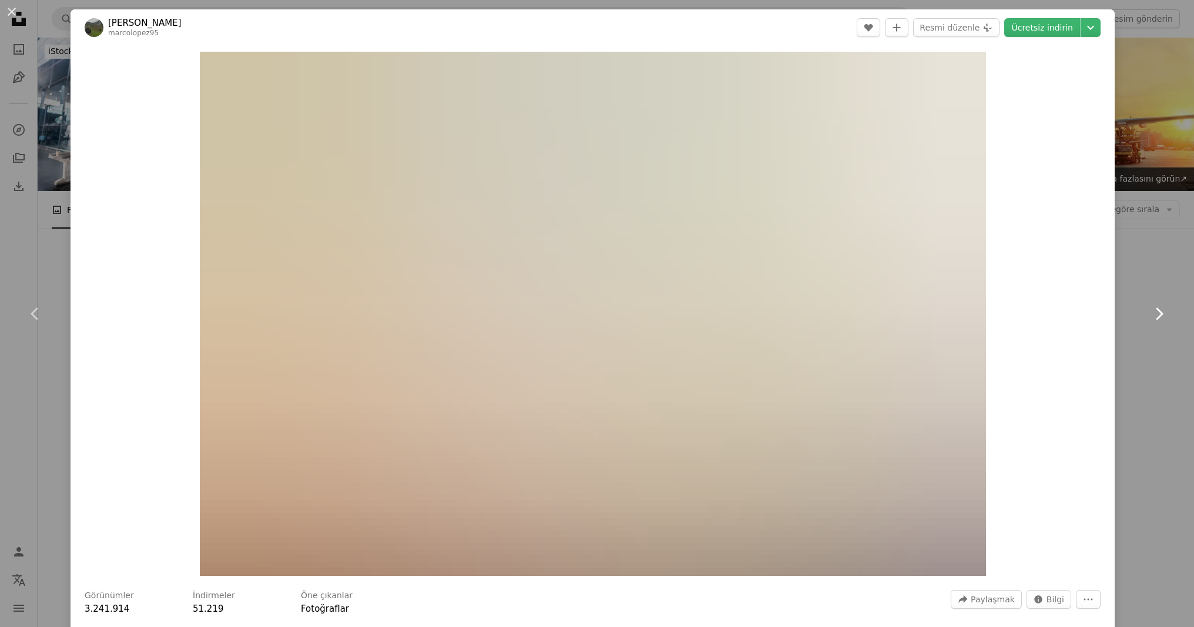
click at [1160, 303] on link "Chevron right" at bounding box center [1159, 313] width 71 height 113
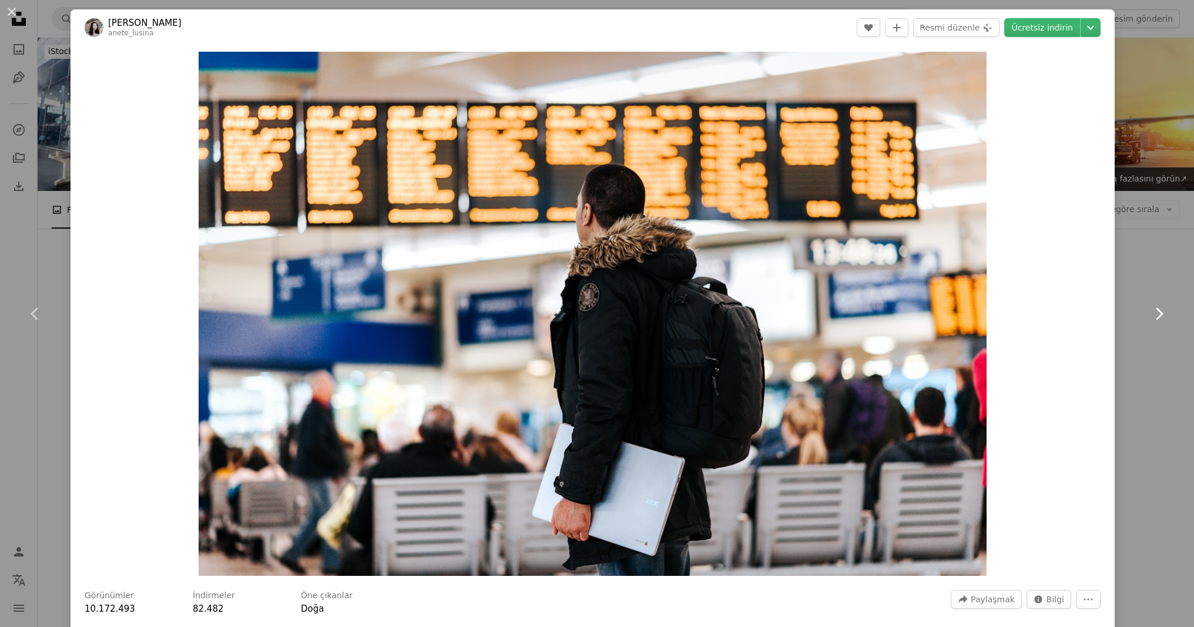
click at [1160, 303] on link "Chevron right" at bounding box center [1159, 313] width 71 height 113
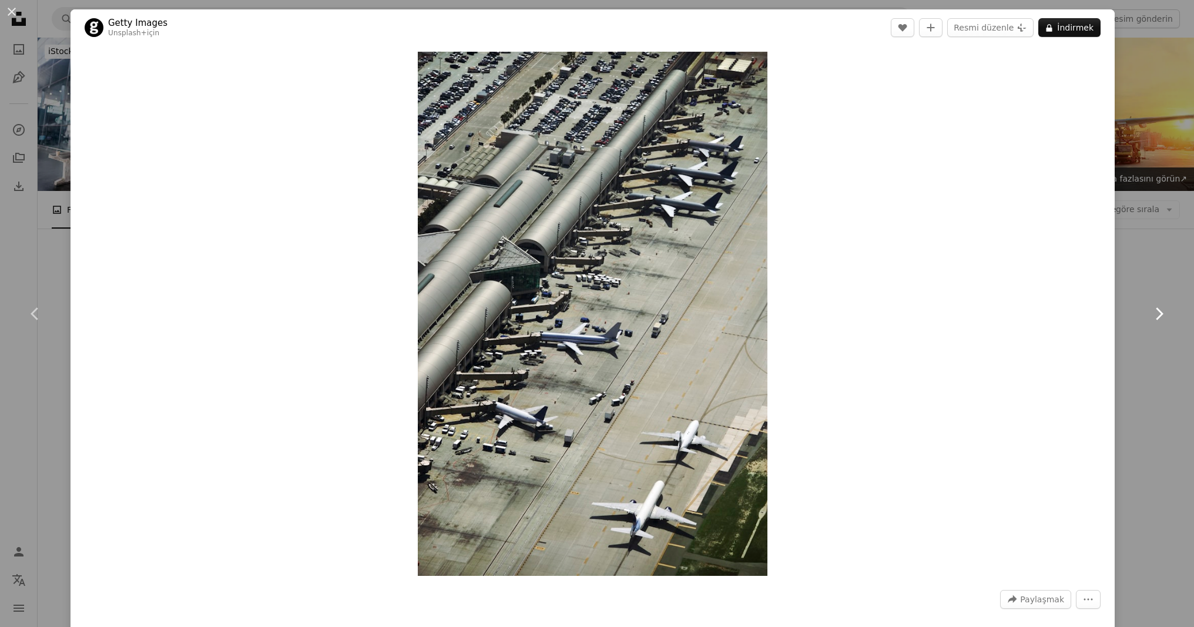
click at [1160, 303] on link "Chevron right" at bounding box center [1159, 313] width 71 height 113
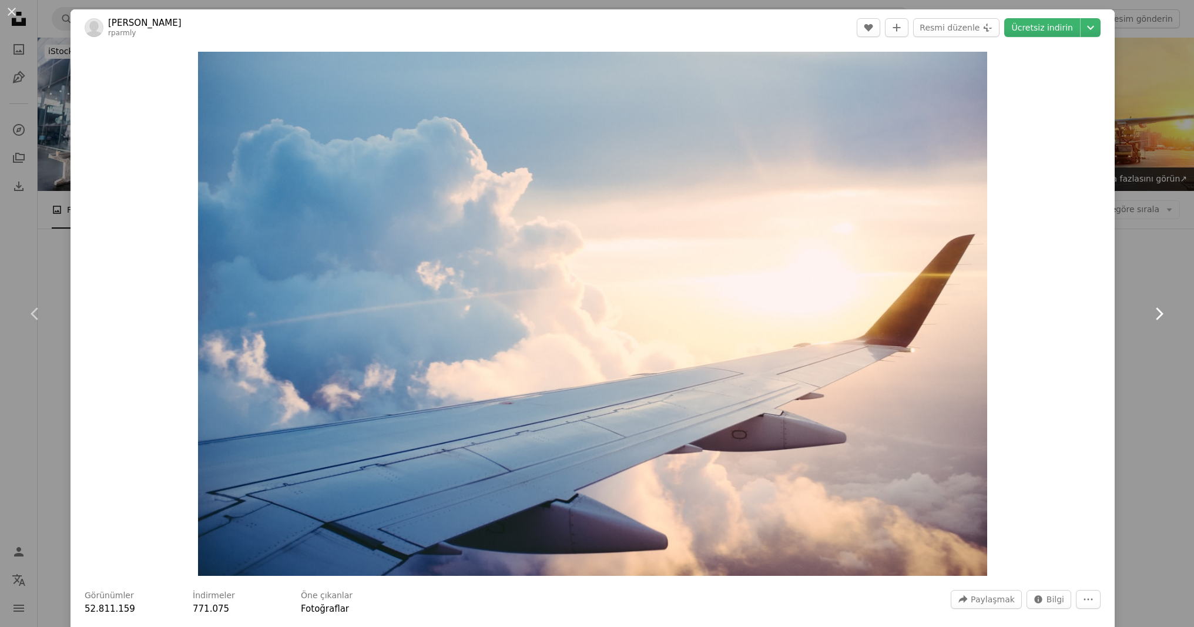
click at [1160, 303] on link "Chevron right" at bounding box center [1159, 313] width 71 height 113
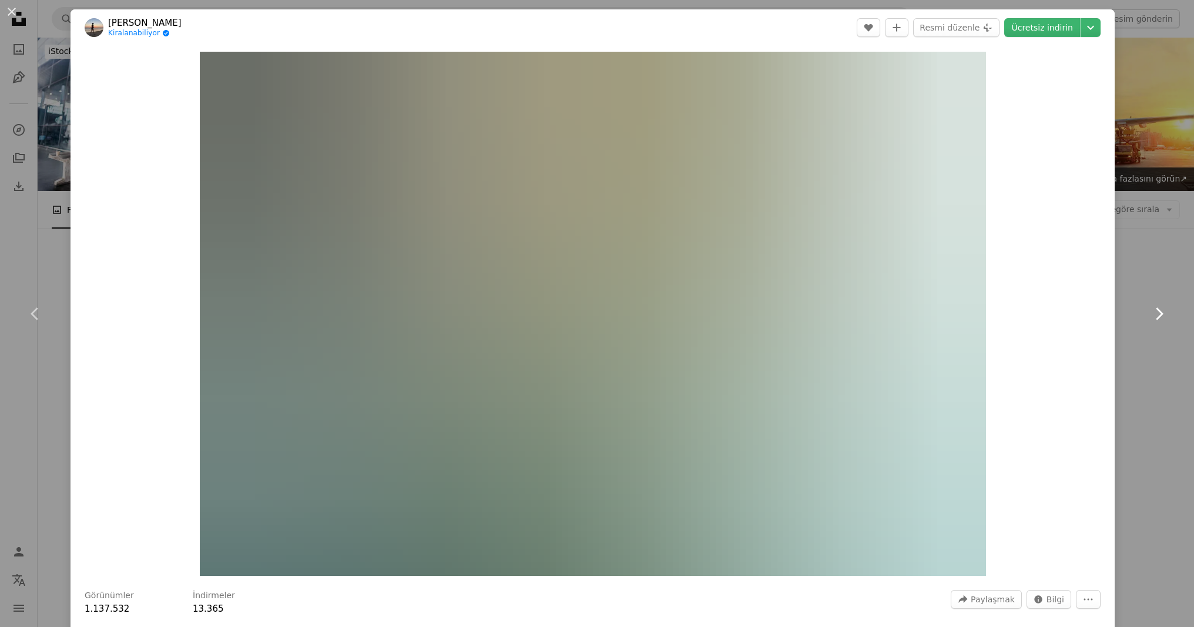
click at [1161, 307] on icon "Chevron right" at bounding box center [1159, 313] width 19 height 19
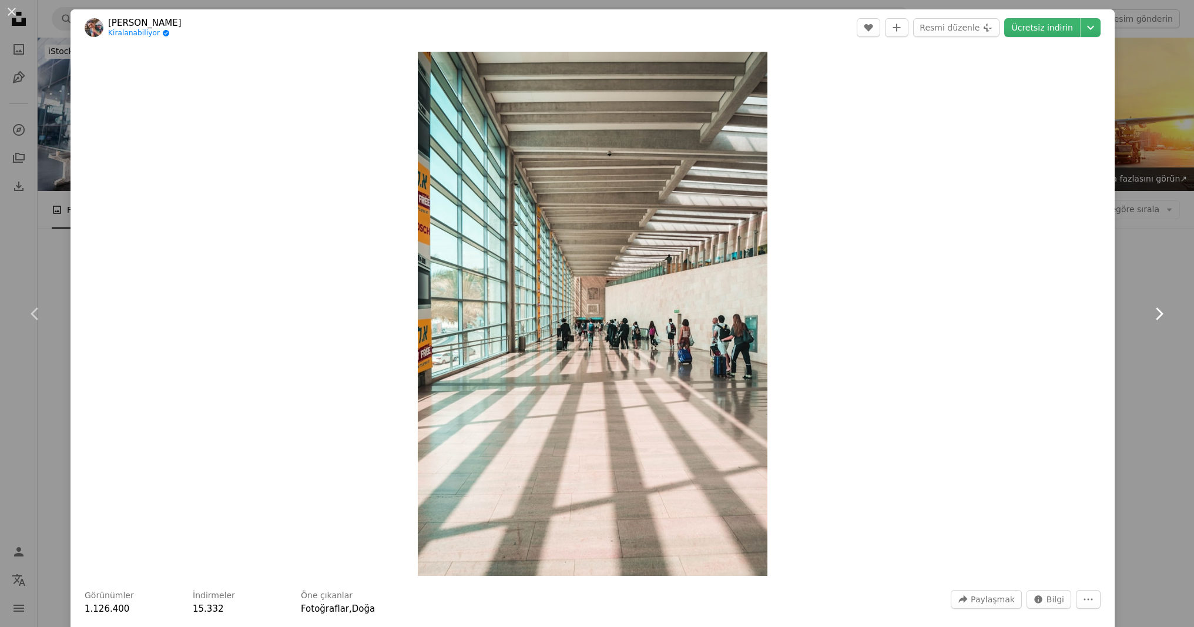
click at [1161, 307] on icon "Chevron right" at bounding box center [1159, 313] width 19 height 19
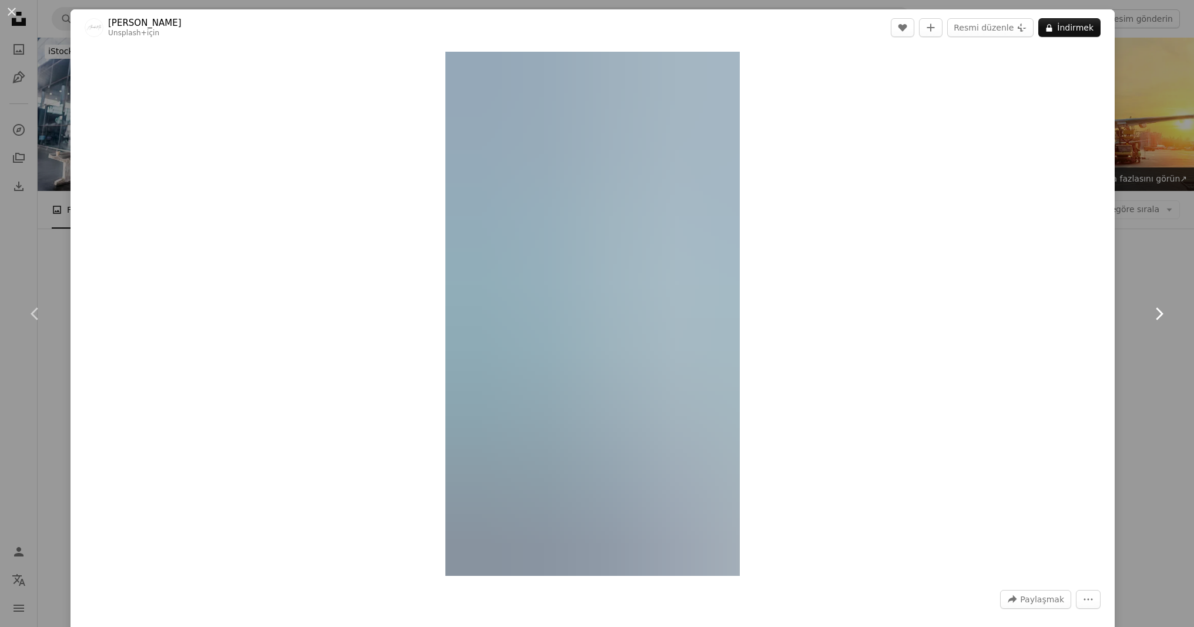
click at [1161, 307] on icon "Chevron right" at bounding box center [1159, 313] width 19 height 19
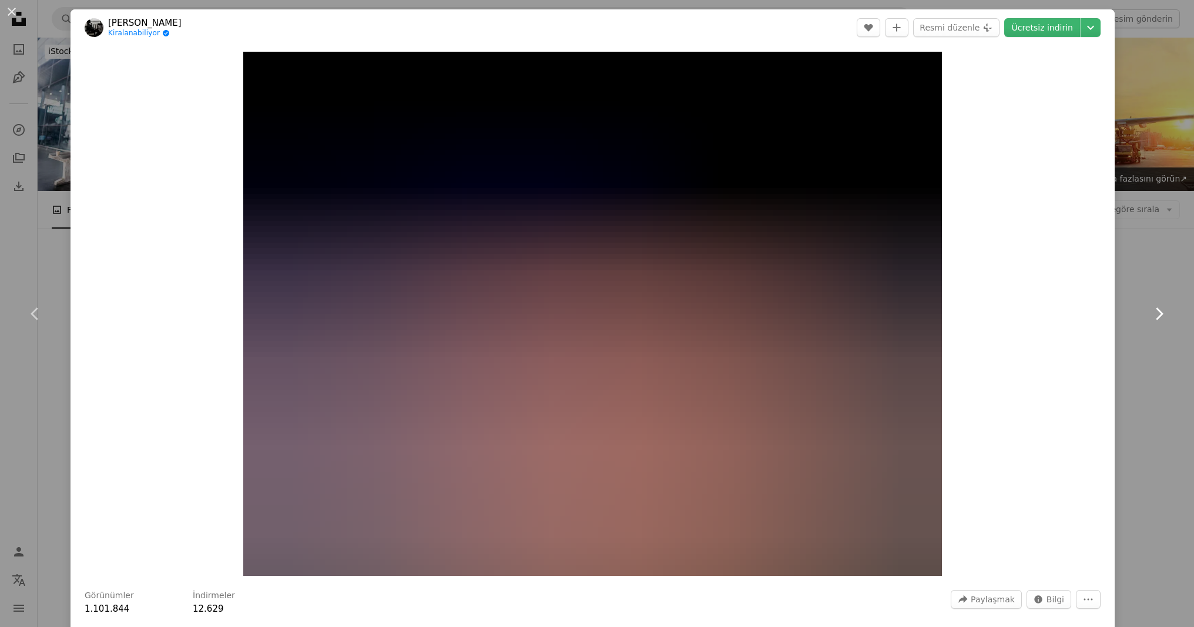
click at [1161, 307] on icon "Chevron right" at bounding box center [1159, 313] width 19 height 19
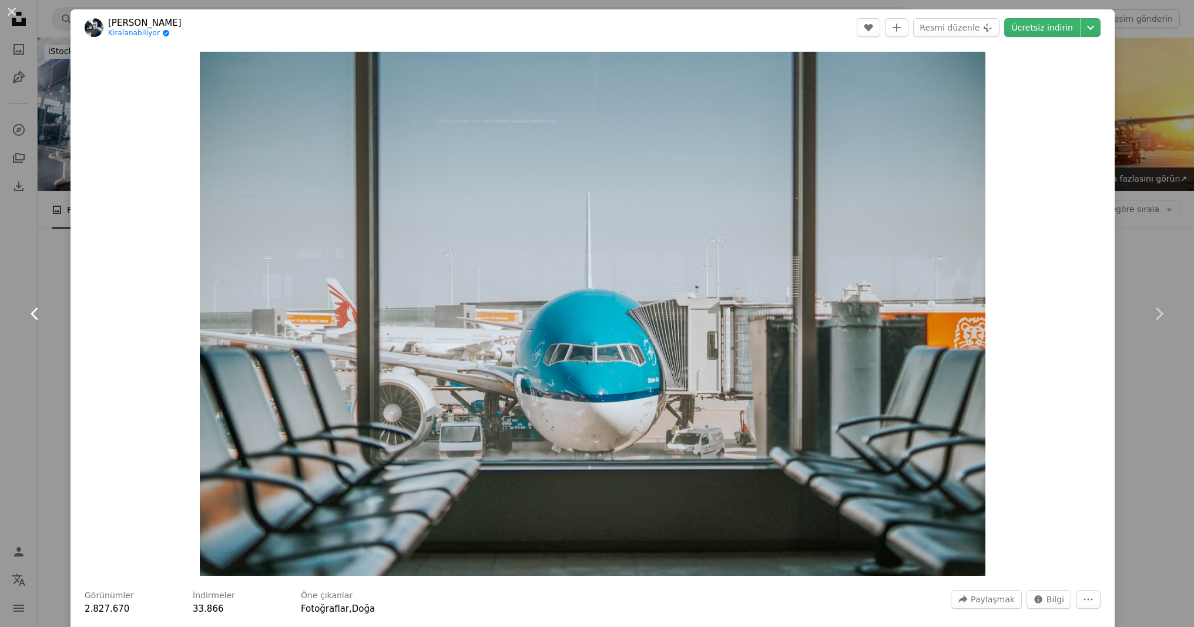
click at [41, 307] on icon "Chevron left" at bounding box center [35, 313] width 19 height 19
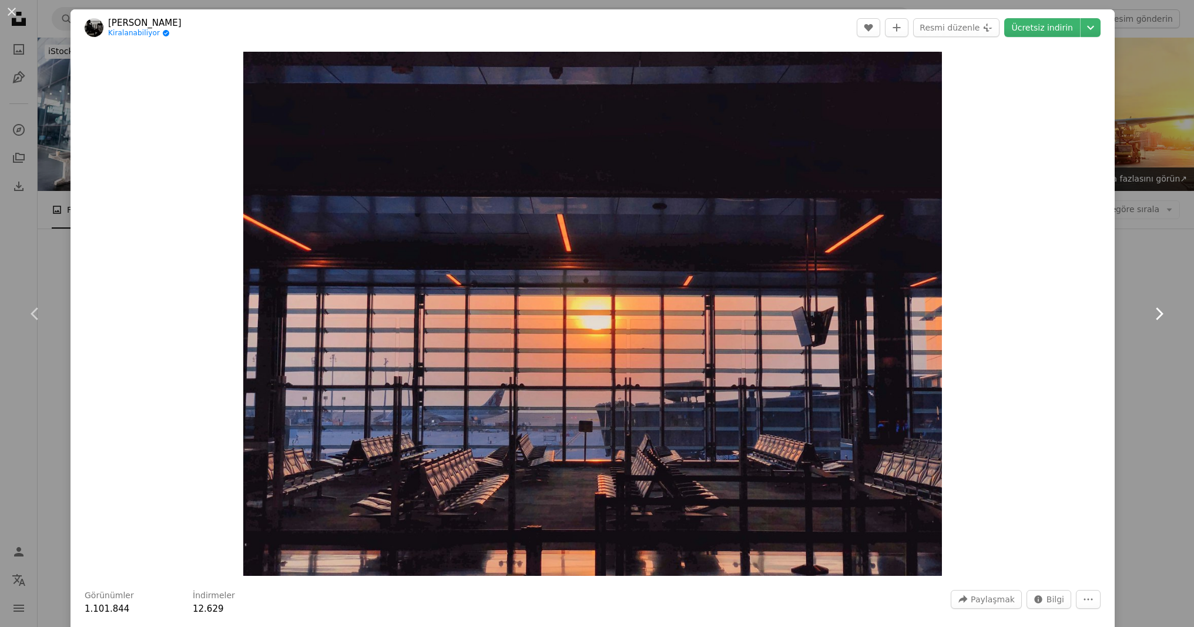
click at [1160, 321] on icon "Chevron right" at bounding box center [1159, 313] width 19 height 19
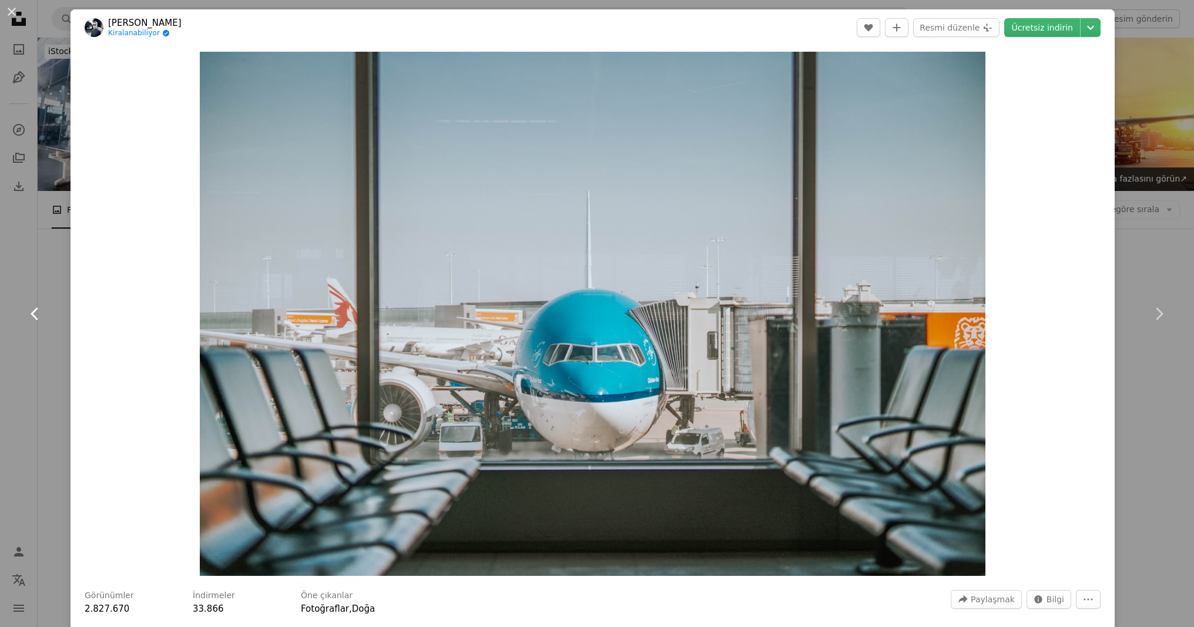
click at [48, 302] on link "Chevron left" at bounding box center [35, 313] width 71 height 113
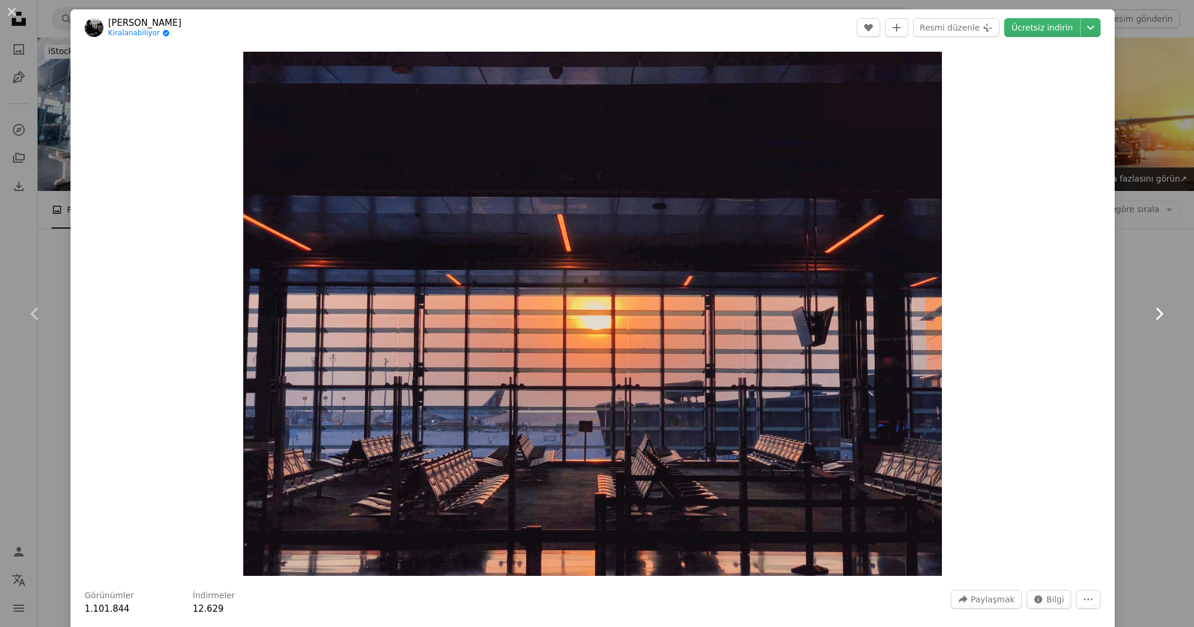
click at [1145, 297] on link "Chevron right" at bounding box center [1159, 313] width 71 height 113
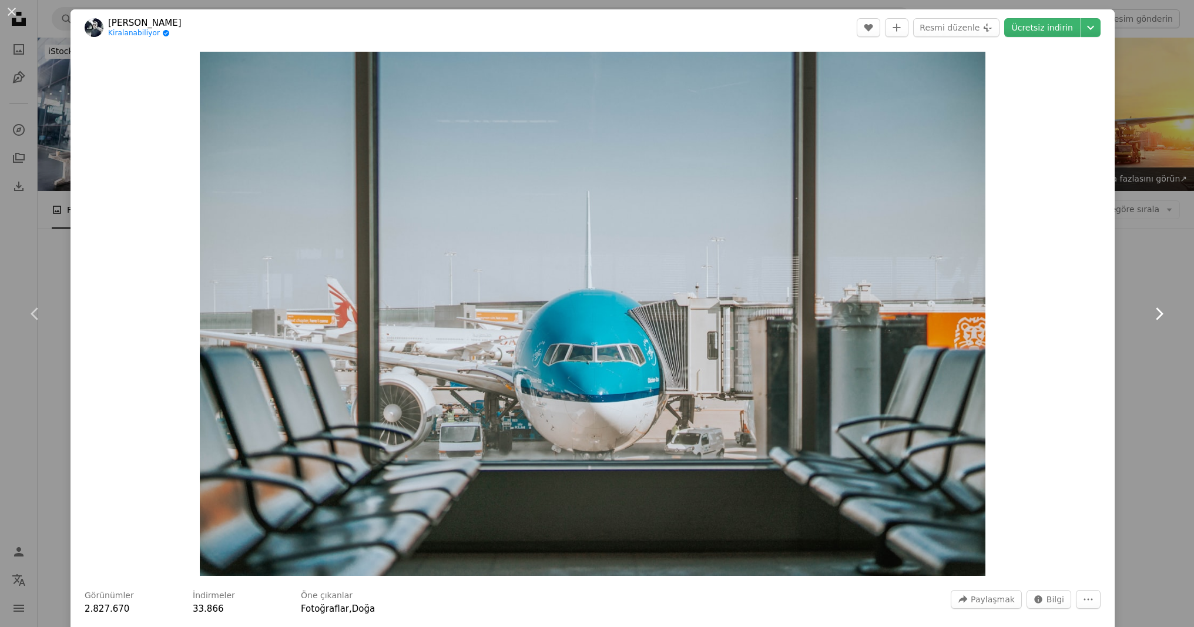
click at [1162, 313] on icon at bounding box center [1160, 313] width 8 height 12
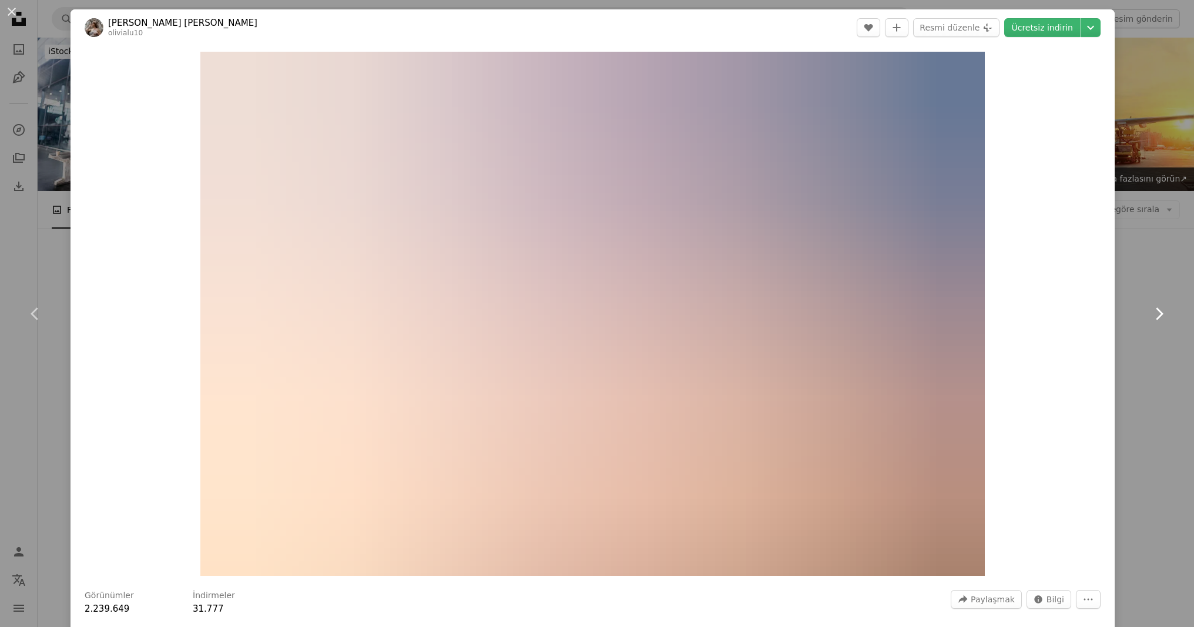
click at [1161, 313] on icon at bounding box center [1160, 313] width 8 height 12
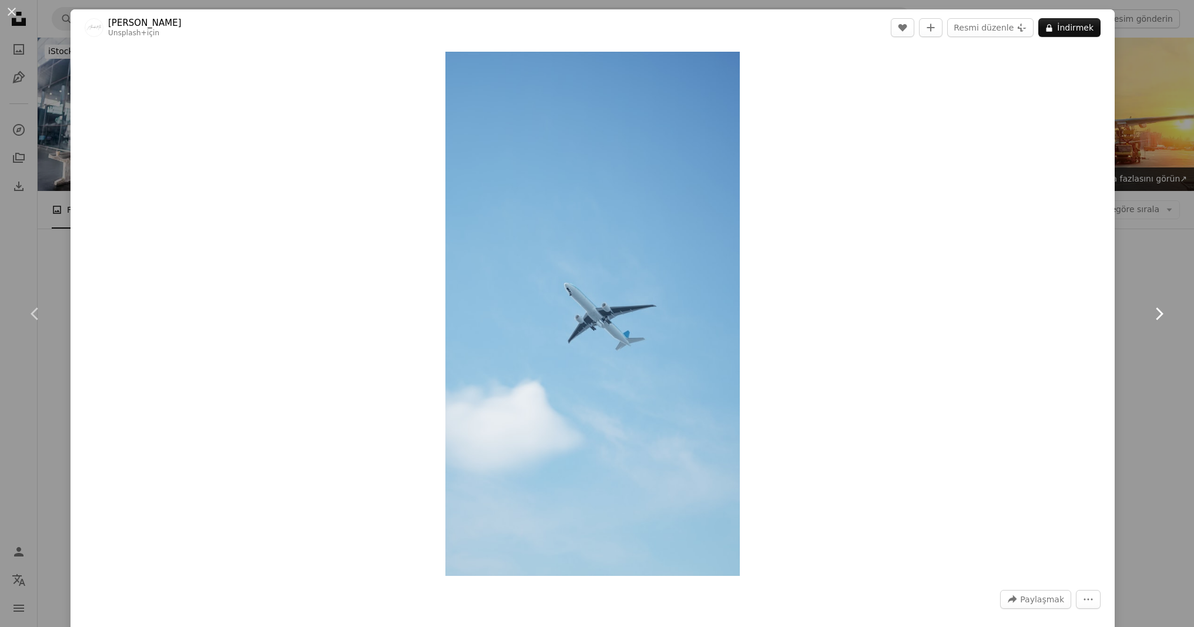
click at [1161, 313] on icon at bounding box center [1160, 313] width 8 height 12
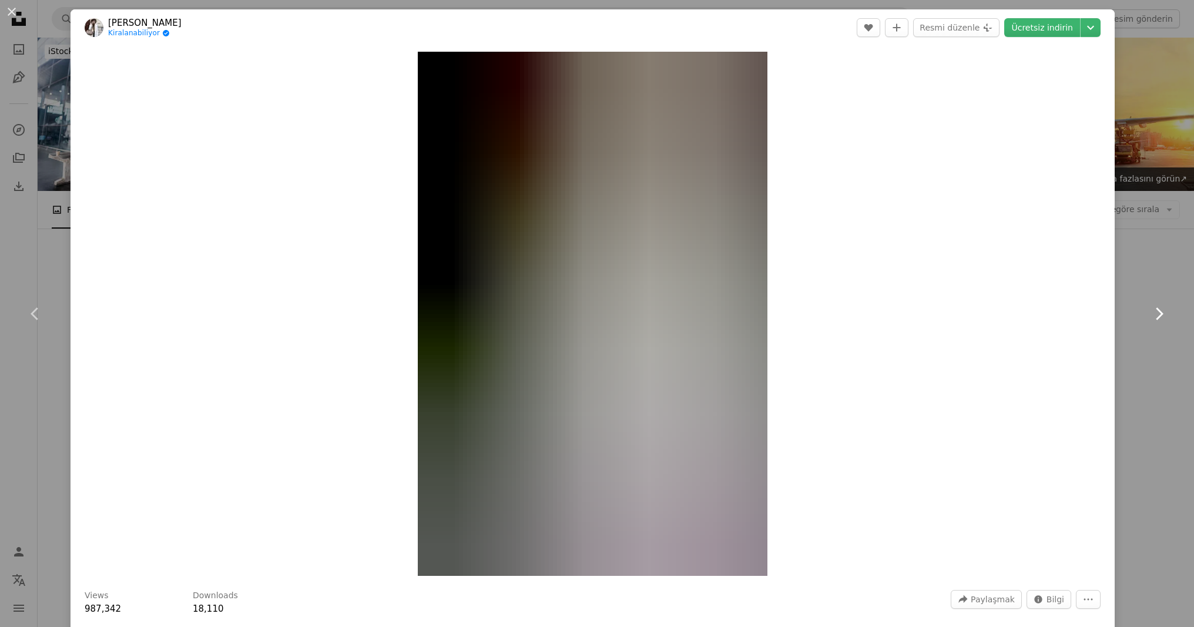
click at [1161, 313] on icon at bounding box center [1160, 313] width 8 height 12
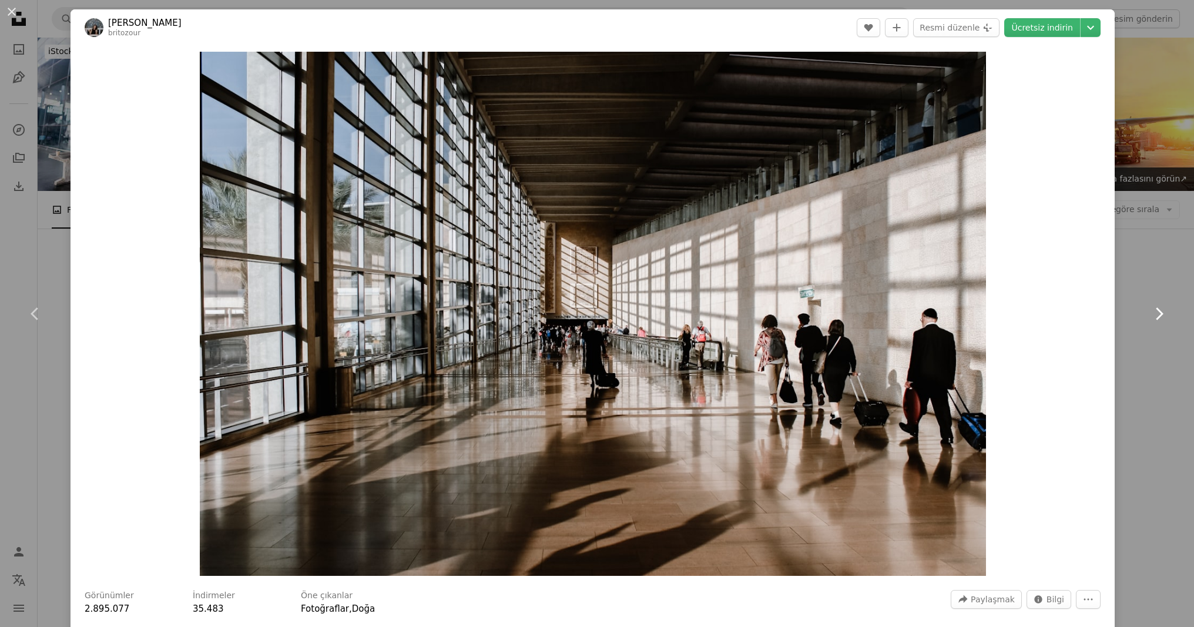
click at [1161, 313] on icon at bounding box center [1160, 313] width 8 height 12
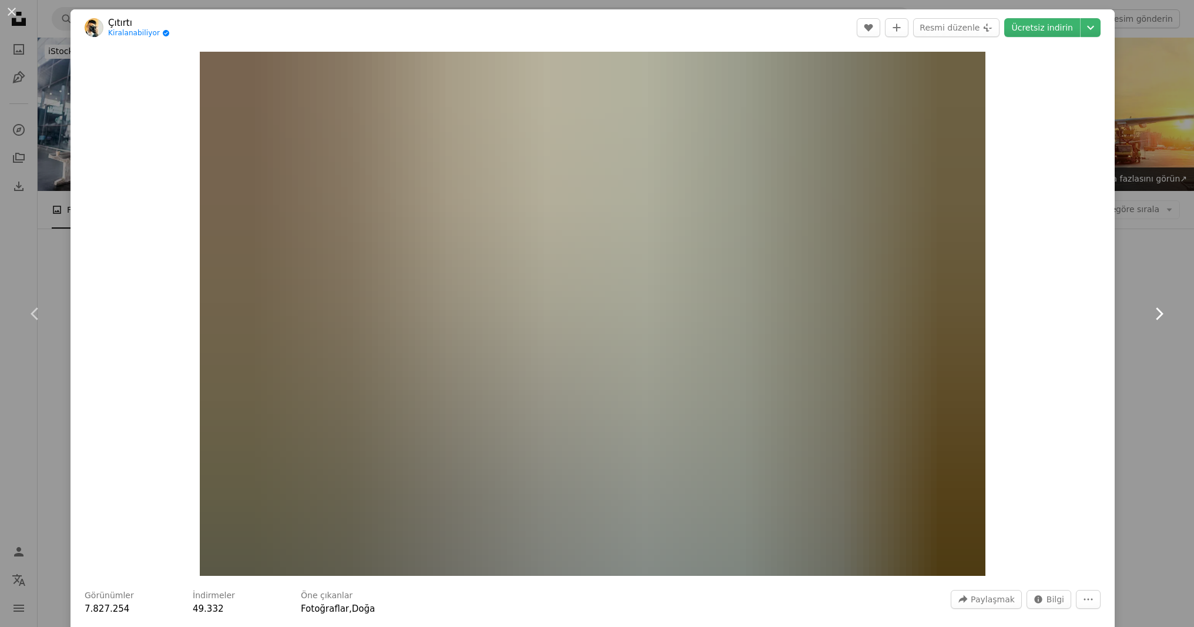
click at [1164, 306] on icon "Chevron right" at bounding box center [1159, 313] width 19 height 19
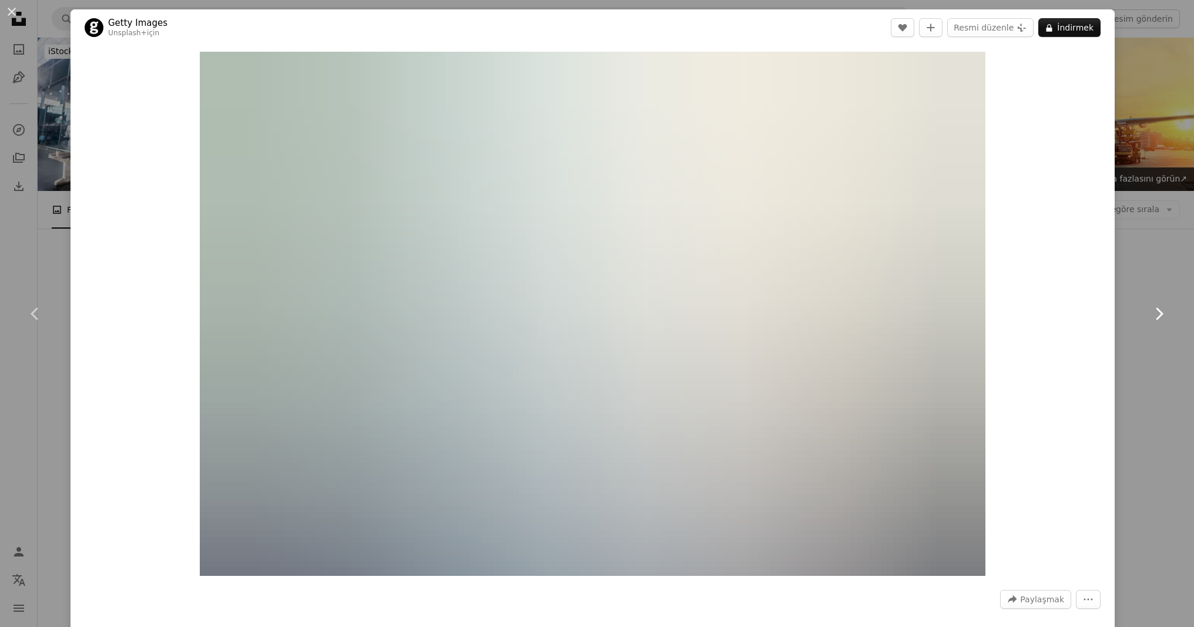
click at [1164, 306] on icon "Chevron right" at bounding box center [1159, 313] width 19 height 19
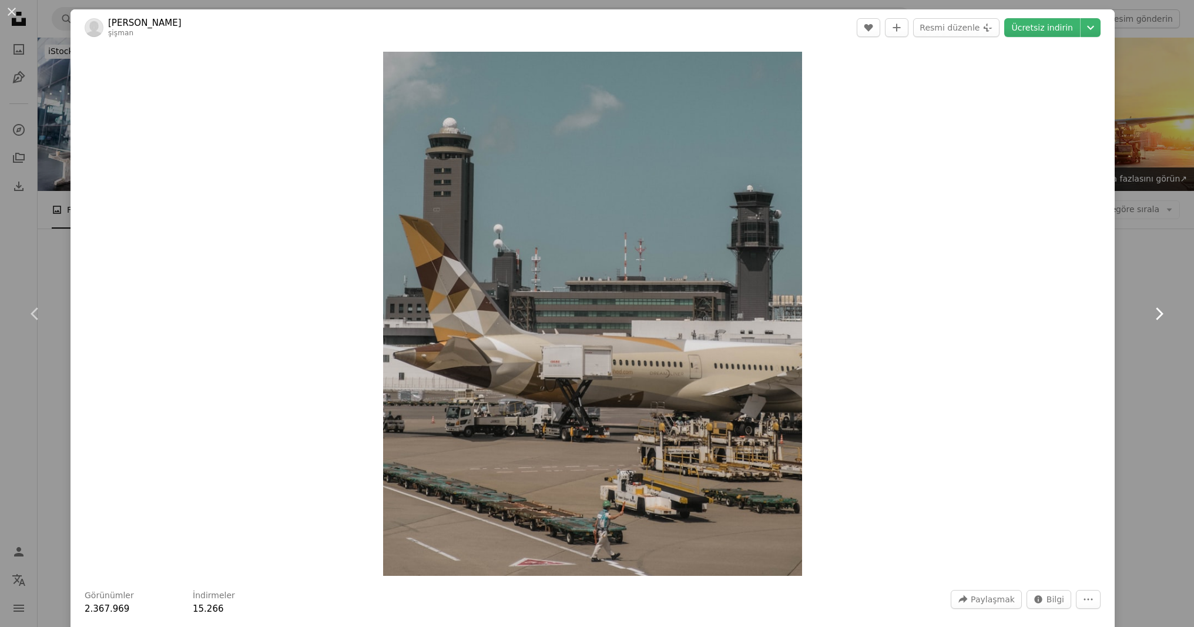
click at [1164, 306] on icon "Chevron right" at bounding box center [1159, 313] width 19 height 19
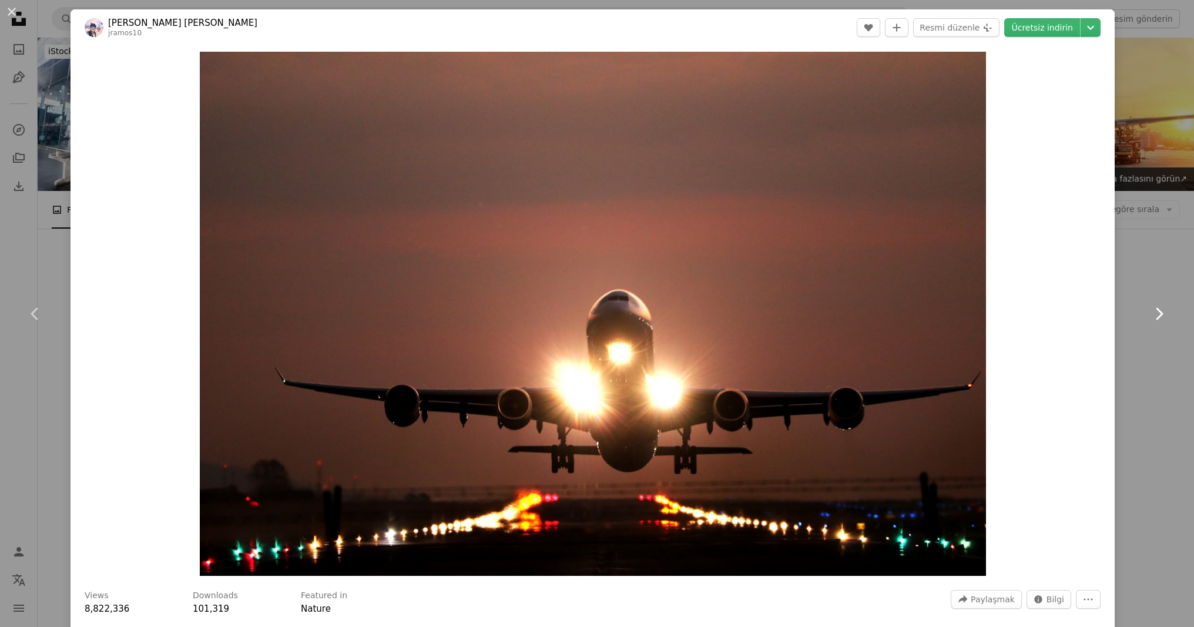
click at [1164, 306] on icon "Chevron right" at bounding box center [1159, 313] width 19 height 19
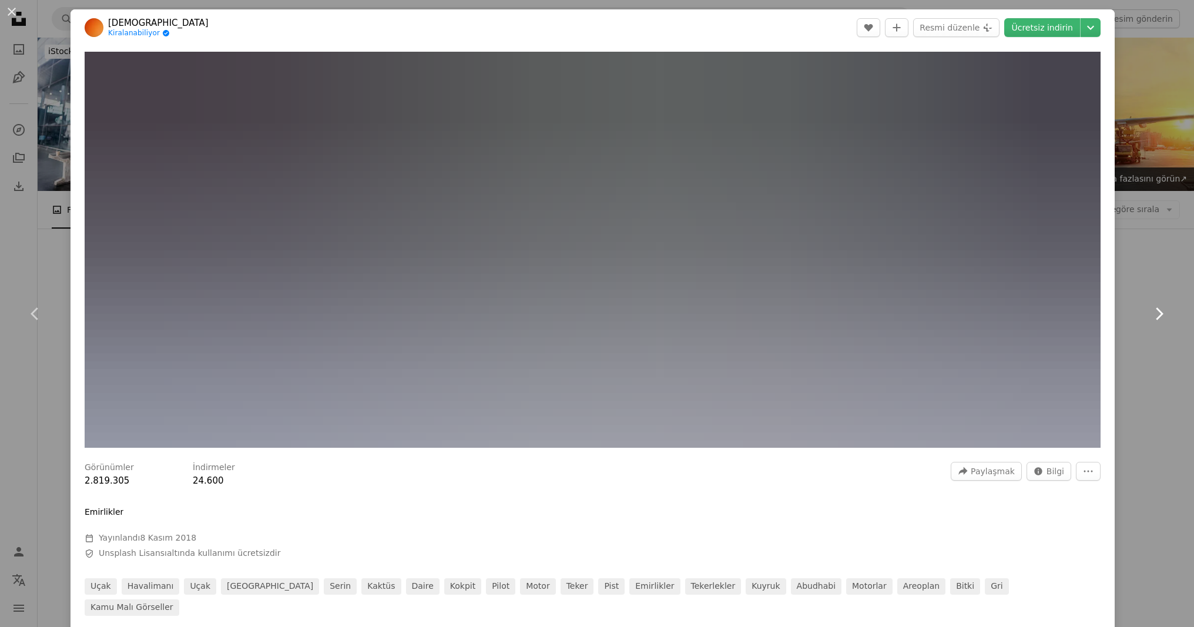
click at [1165, 315] on icon "Chevron right" at bounding box center [1159, 313] width 19 height 19
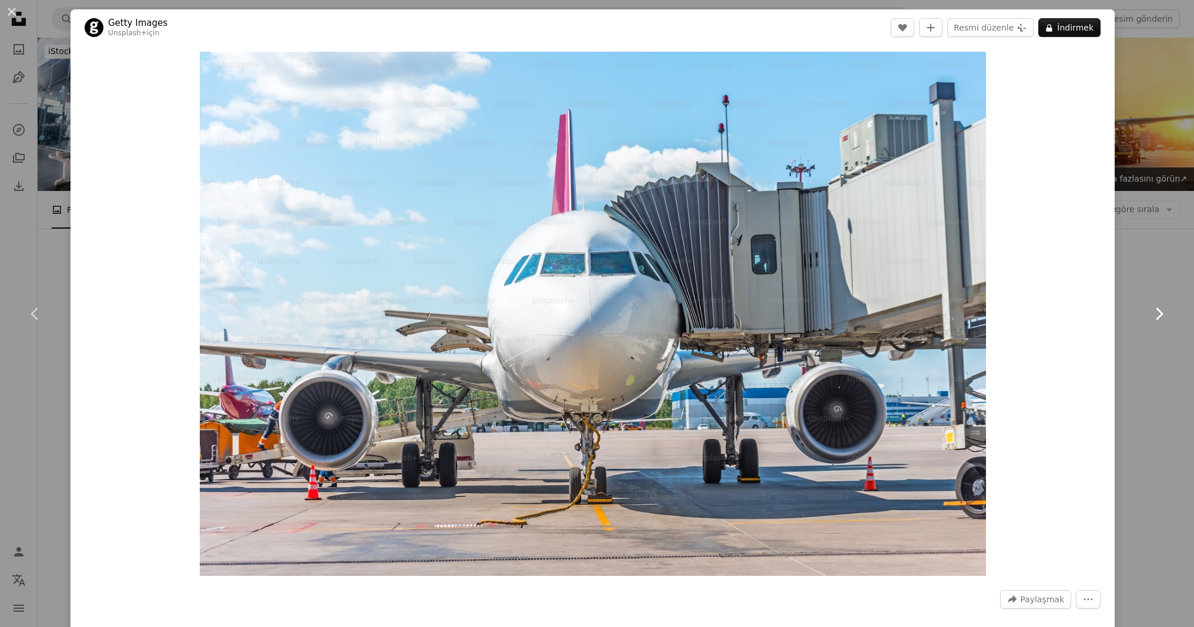
click at [1165, 315] on icon "Chevron right" at bounding box center [1159, 313] width 19 height 19
